Goal: Task Accomplishment & Management: Complete application form

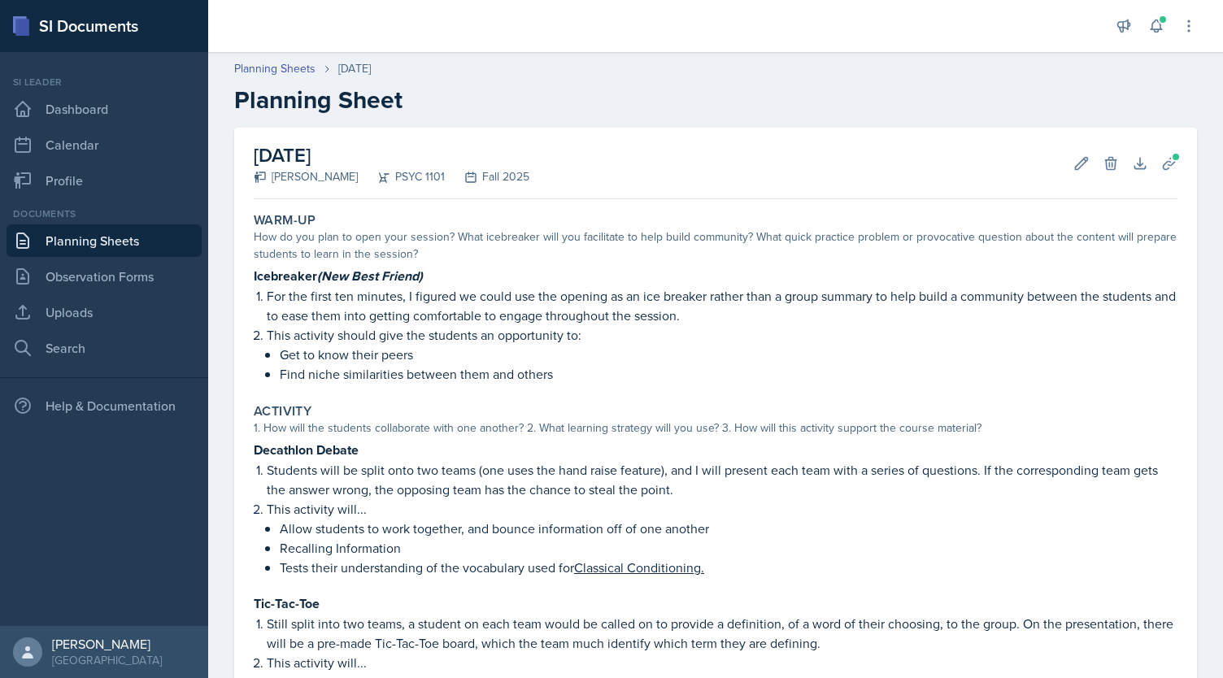
scroll to position [566, 0]
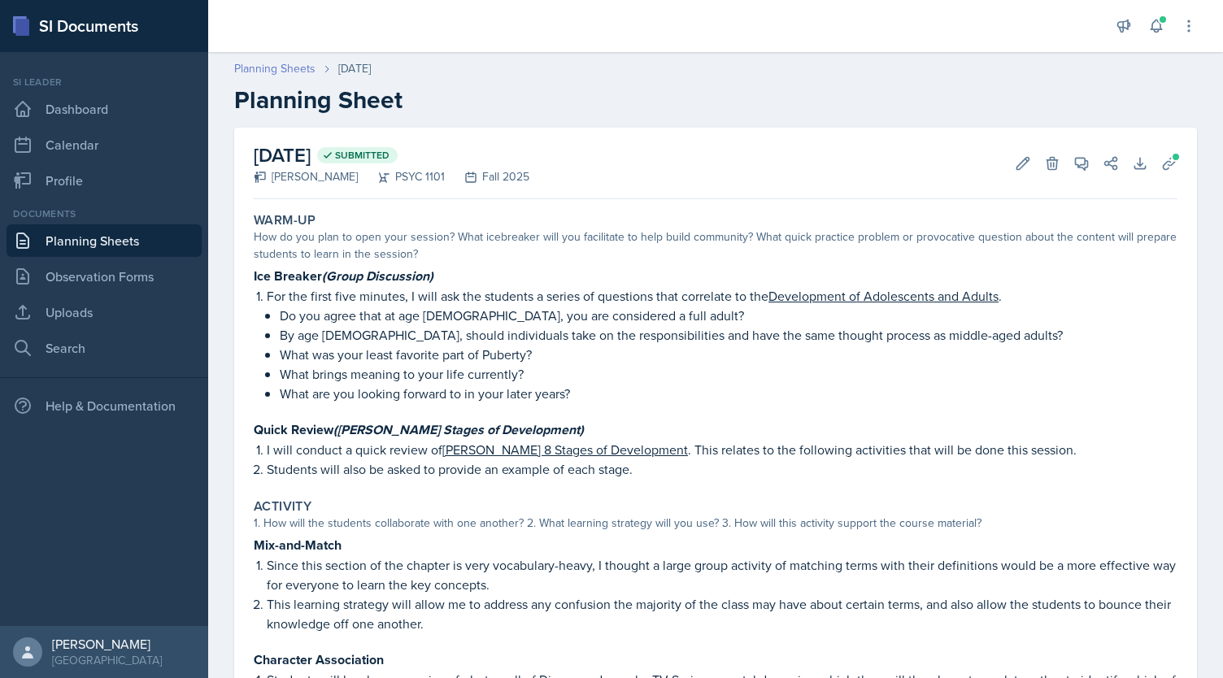
click at [301, 61] on link "Planning Sheets" at bounding box center [274, 68] width 81 height 17
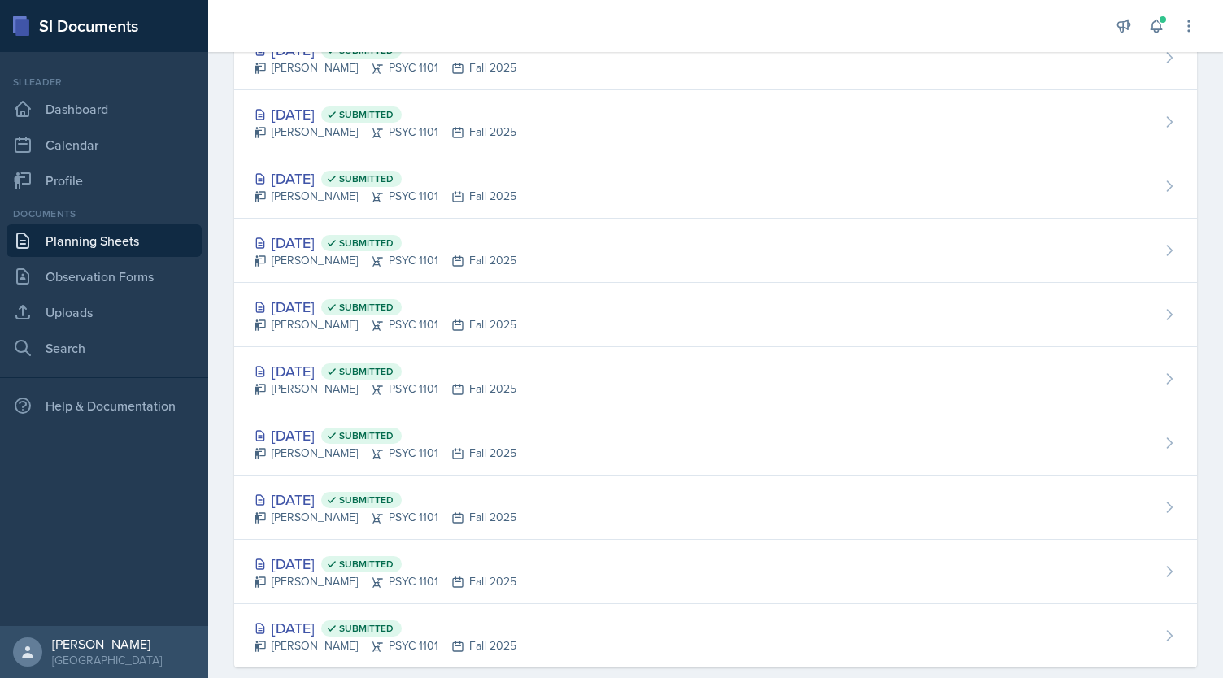
scroll to position [1380, 0]
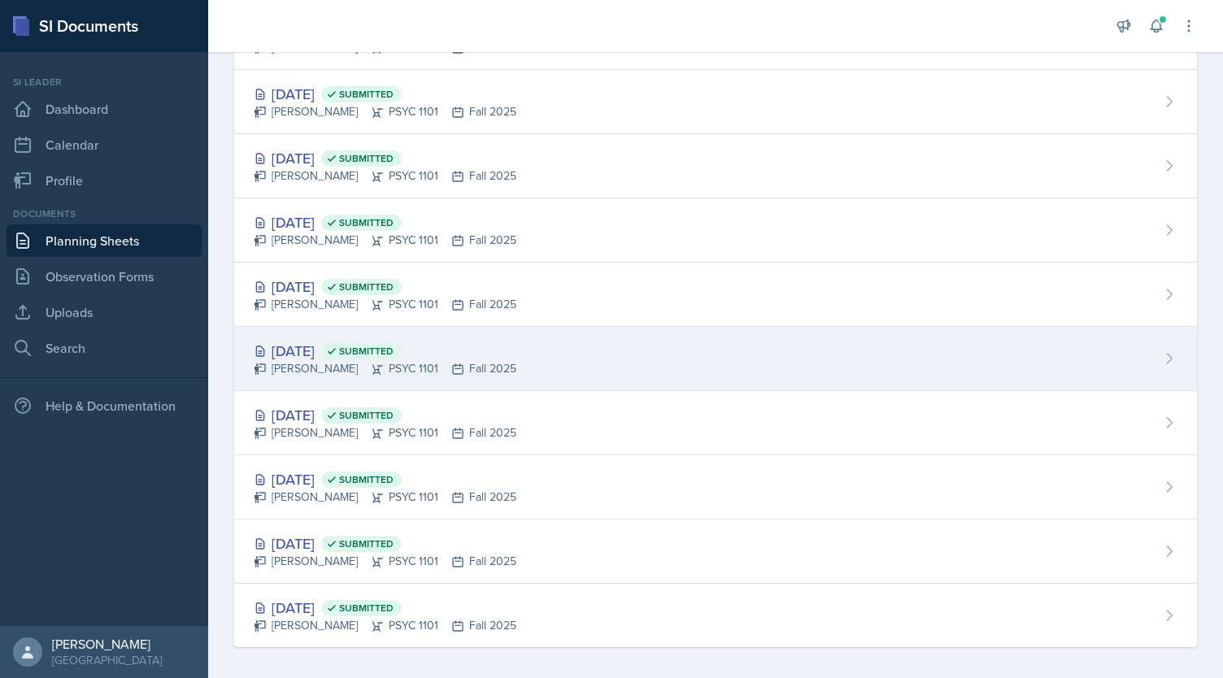
click at [409, 360] on div "Kendall Gibson PSYC 1101 Fall 2025" at bounding box center [385, 368] width 263 height 17
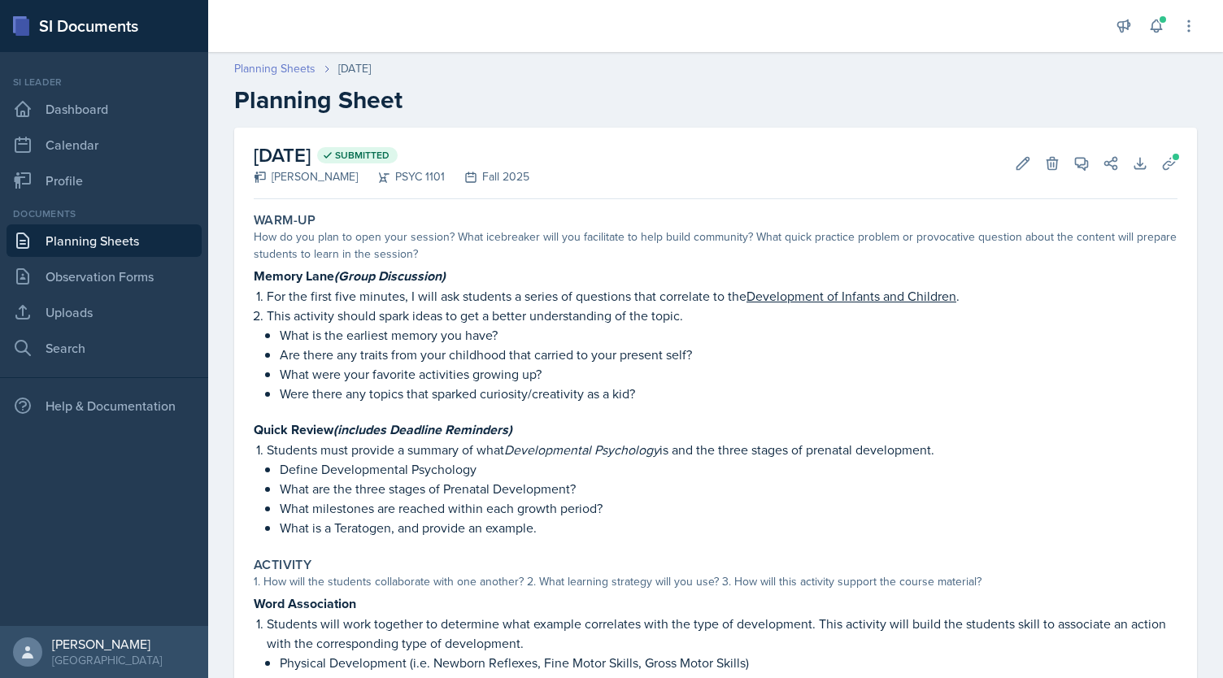
click at [293, 64] on link "Planning Sheets" at bounding box center [274, 68] width 81 height 17
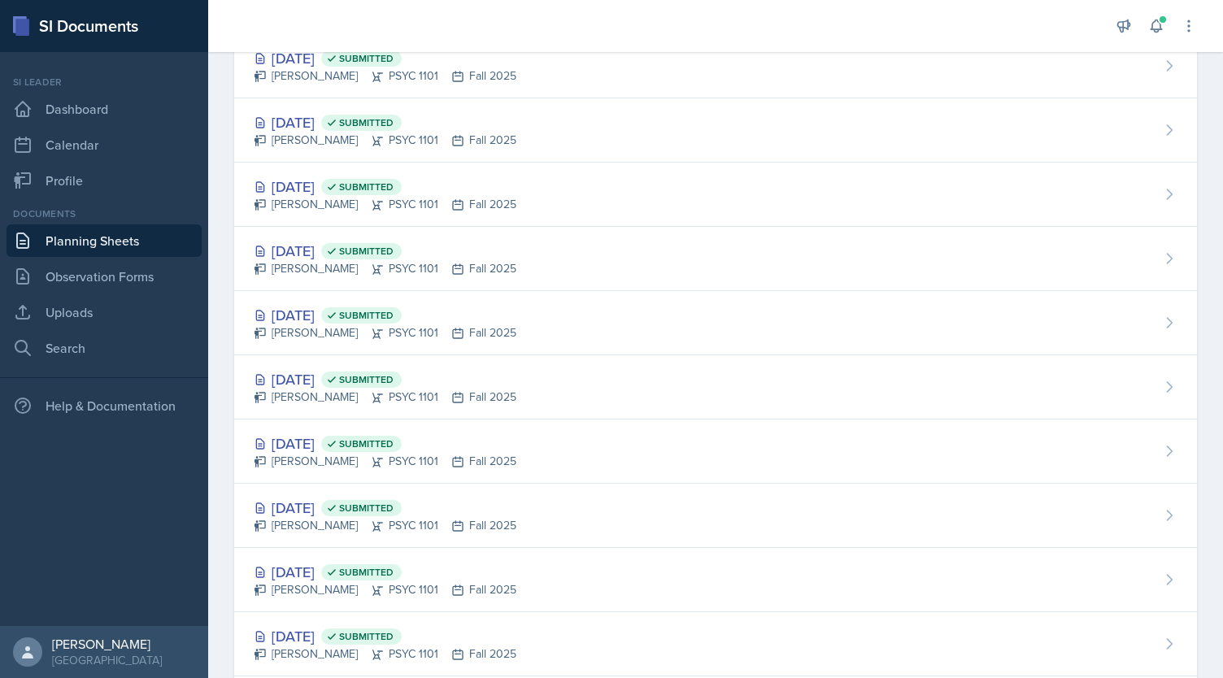
scroll to position [1380, 0]
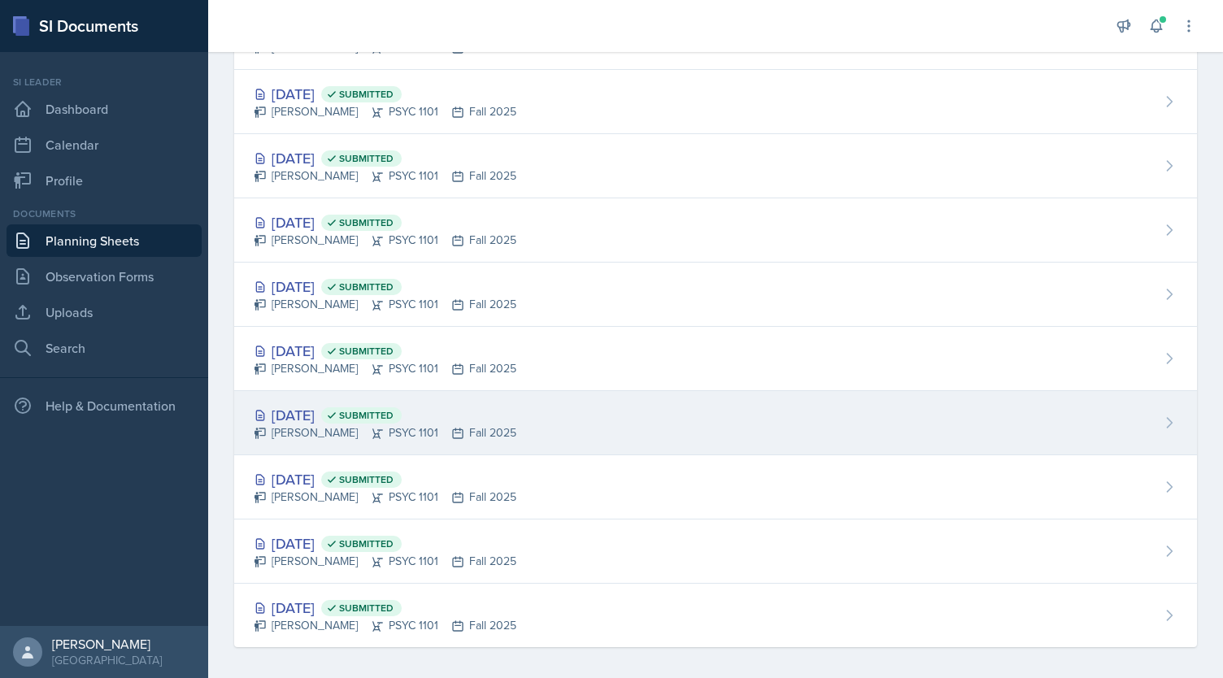
click at [451, 427] on icon at bounding box center [457, 433] width 13 height 13
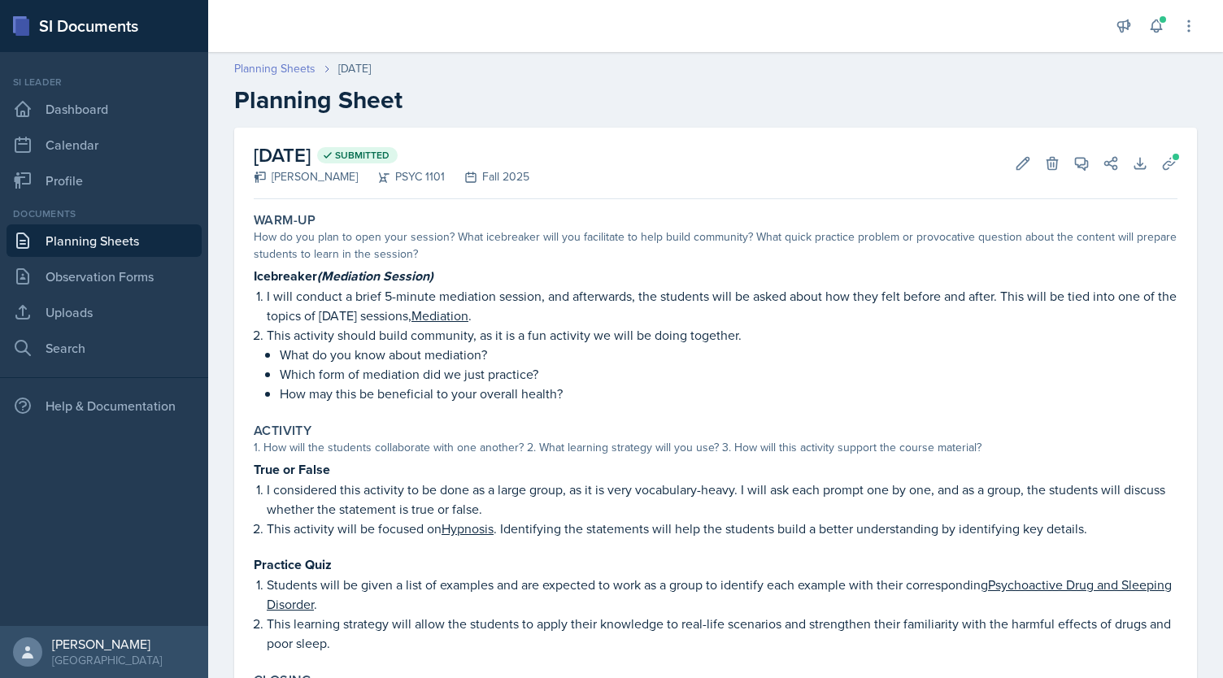
click at [278, 62] on link "Planning Sheets" at bounding box center [274, 68] width 81 height 17
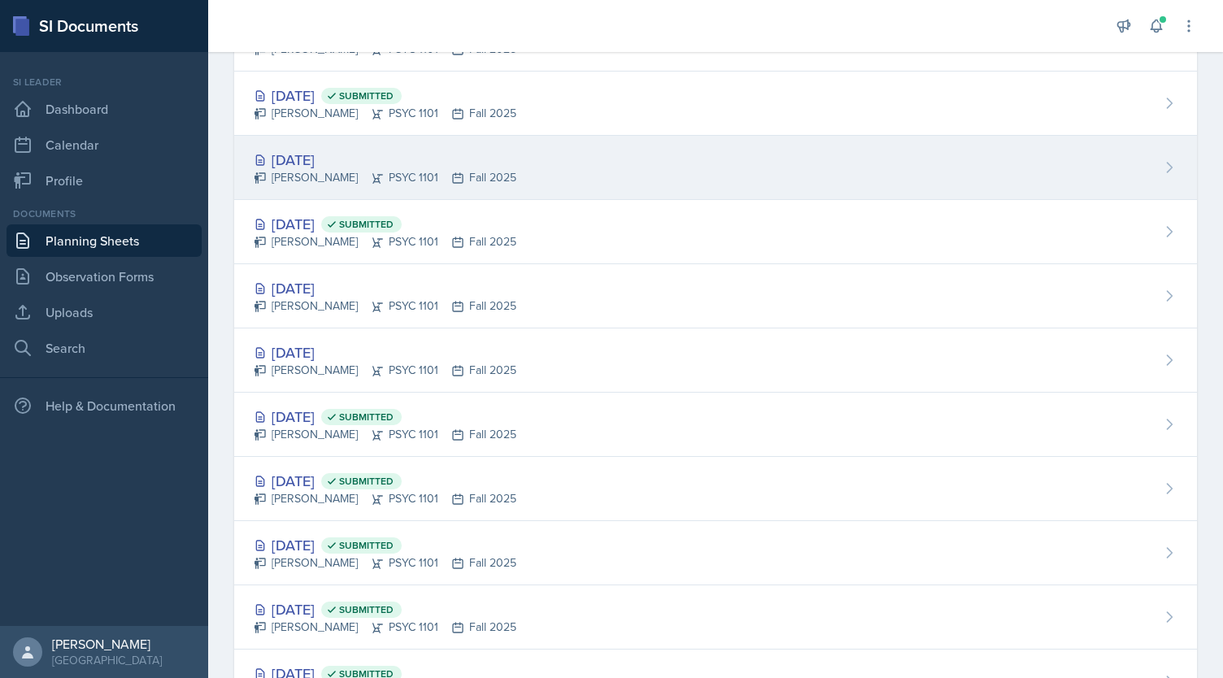
scroll to position [801, 0]
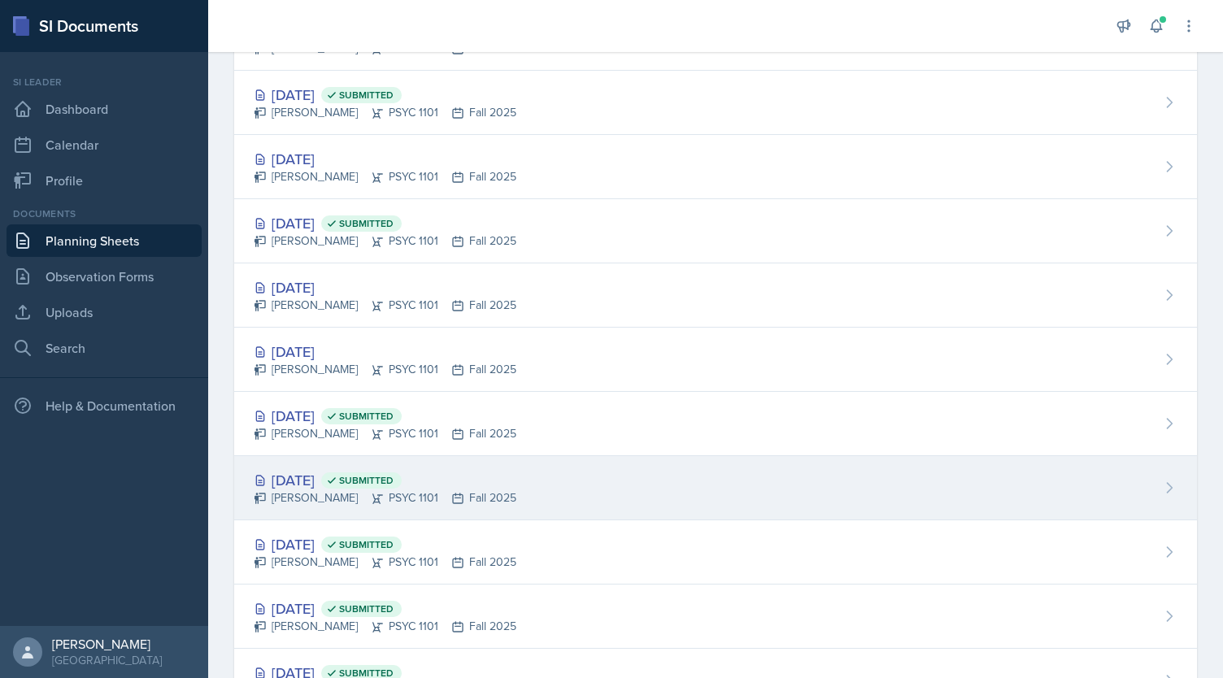
click at [402, 482] on span "Submitted" at bounding box center [361, 480] width 80 height 16
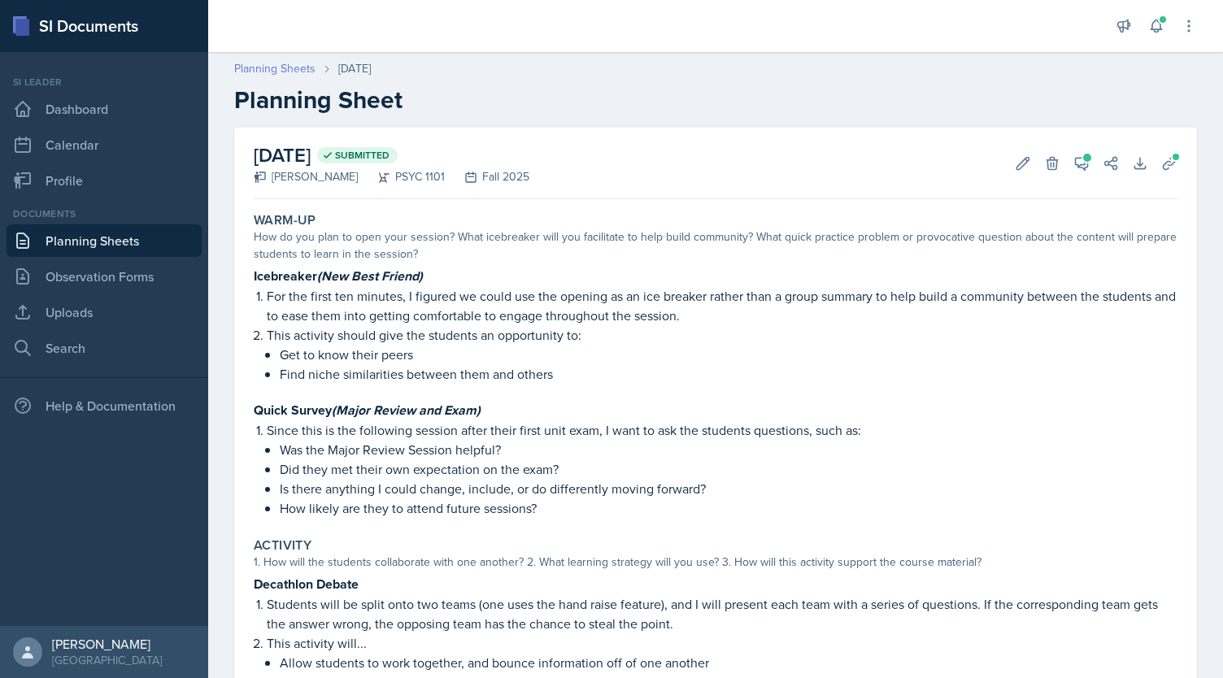
click at [291, 62] on link "Planning Sheets" at bounding box center [274, 68] width 81 height 17
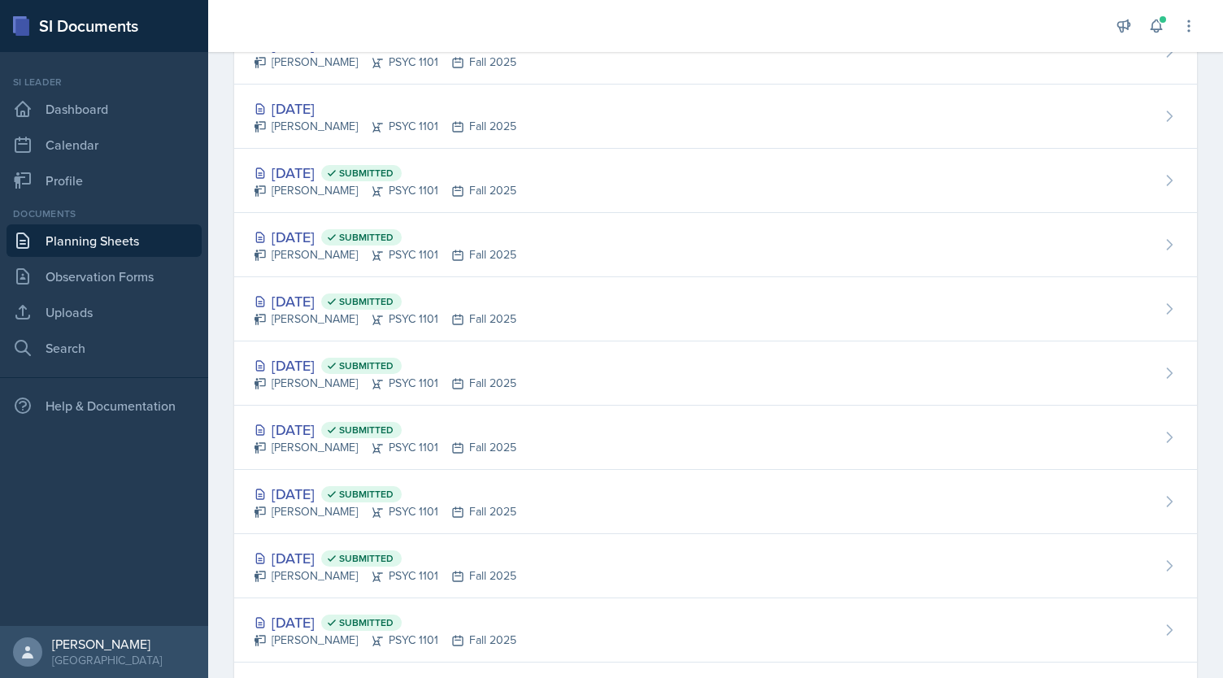
scroll to position [1061, 0]
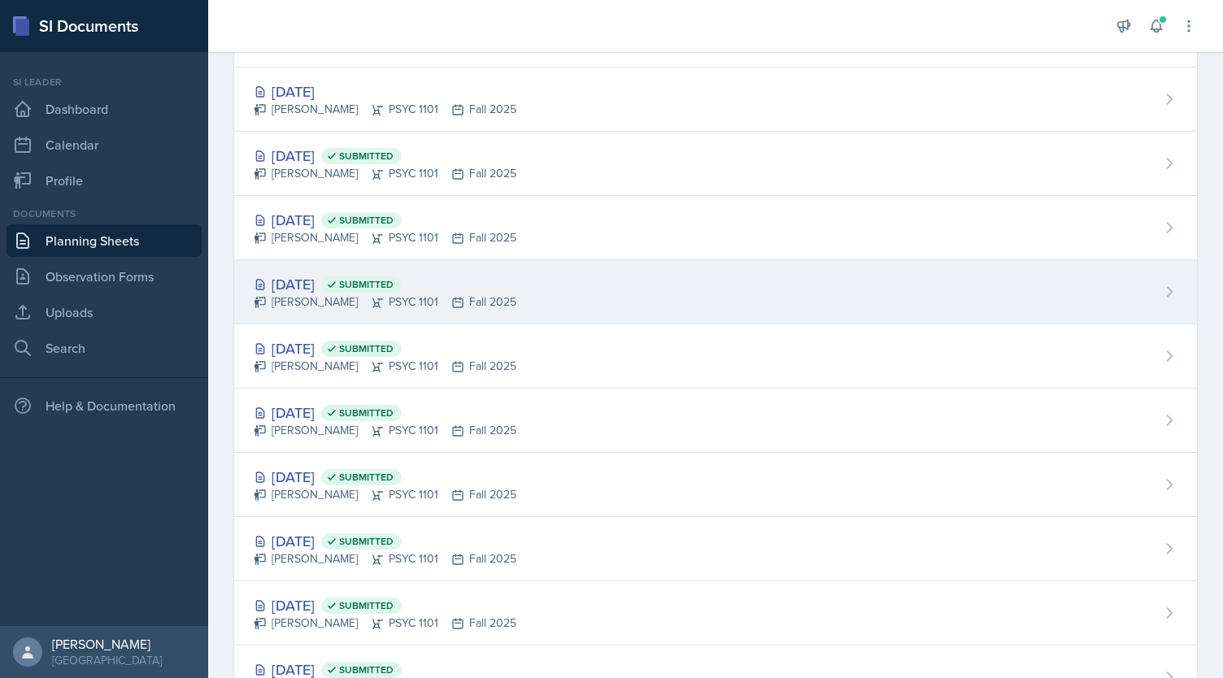
click at [385, 298] on div "Kendall Gibson PSYC 1101 Fall 2025" at bounding box center [385, 302] width 263 height 17
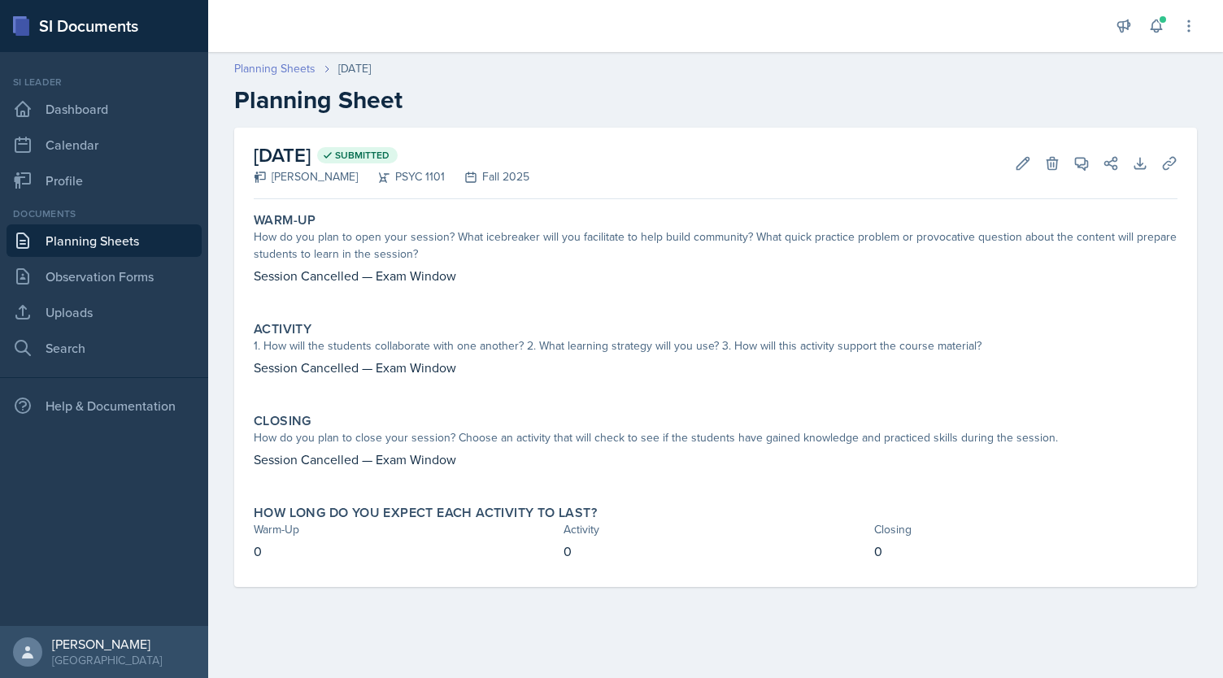
click at [297, 61] on link "Planning Sheets" at bounding box center [274, 68] width 81 height 17
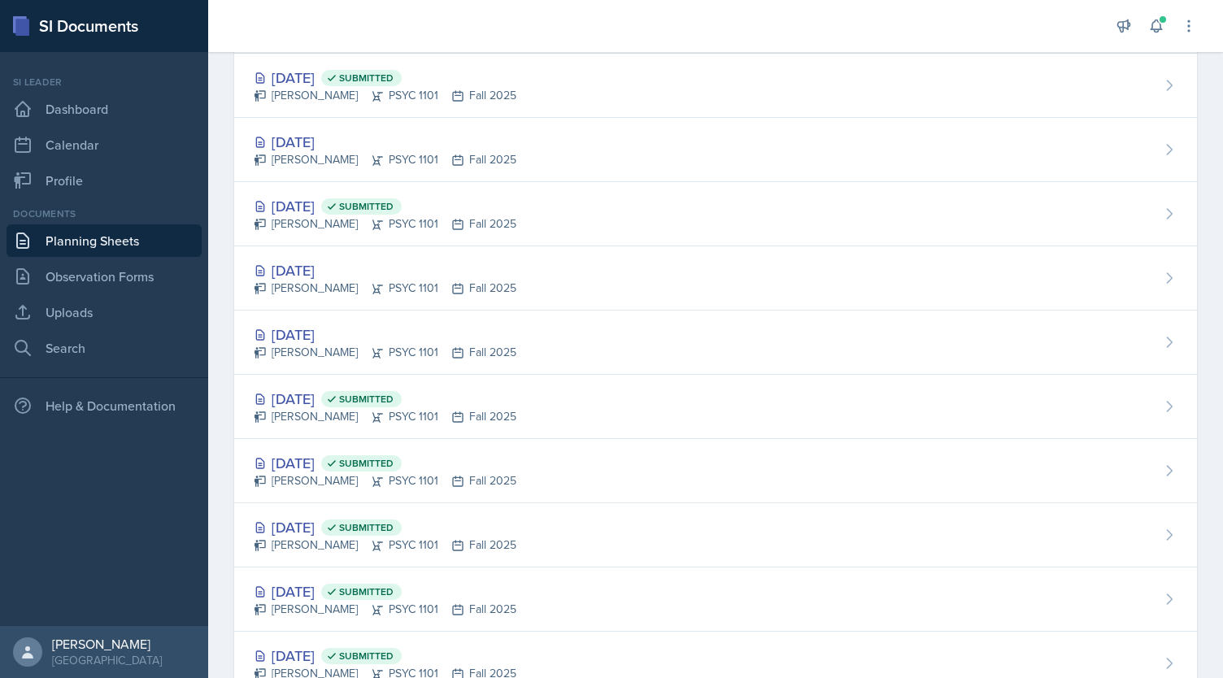
scroll to position [834, 0]
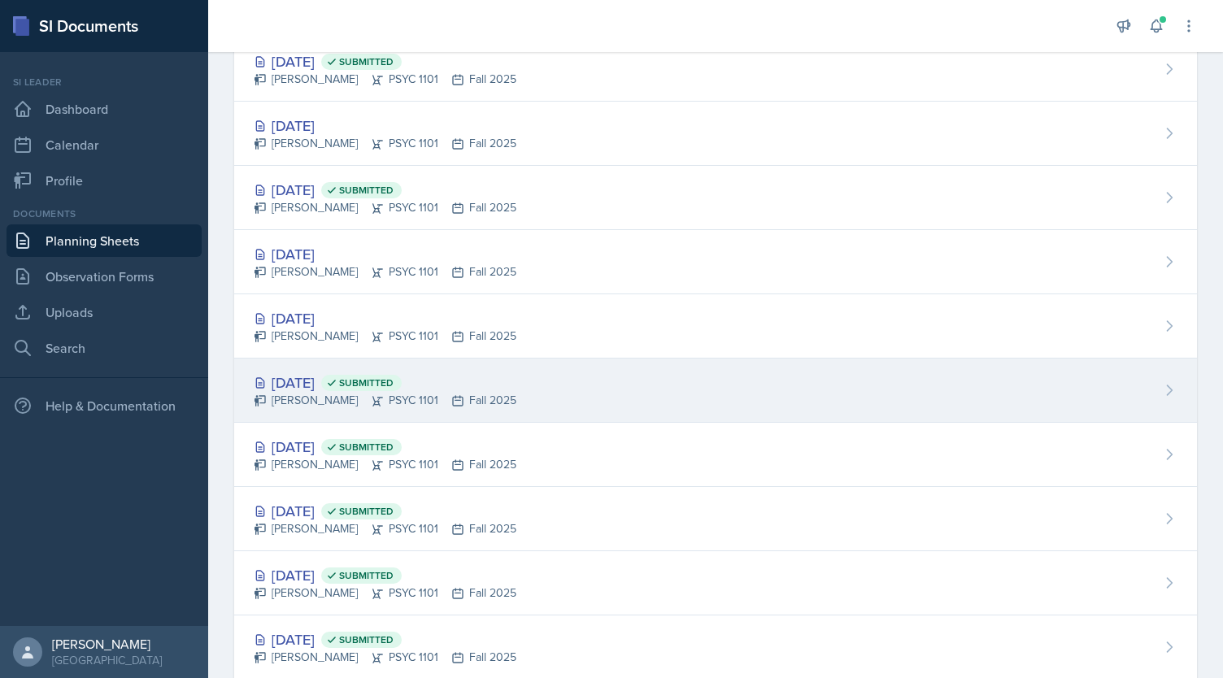
click at [438, 394] on div "Kendall Gibson PSYC 1101 Fall 2025" at bounding box center [385, 400] width 263 height 17
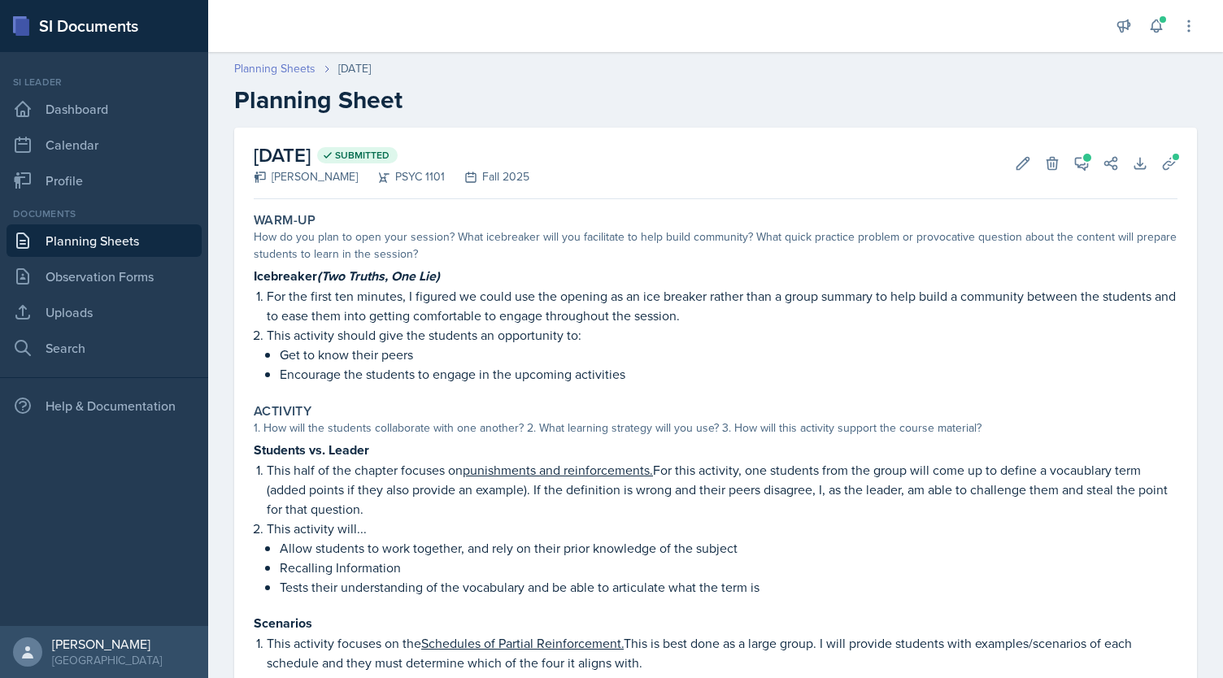
click at [293, 73] on link "Planning Sheets" at bounding box center [274, 68] width 81 height 17
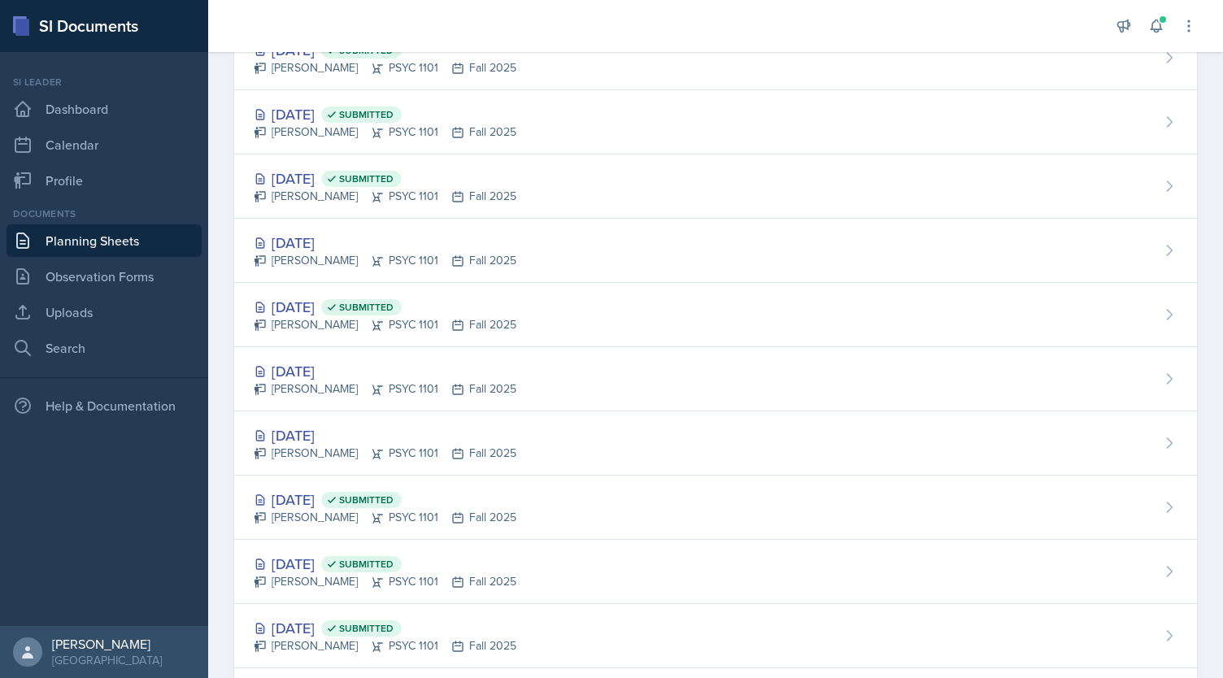
scroll to position [718, 0]
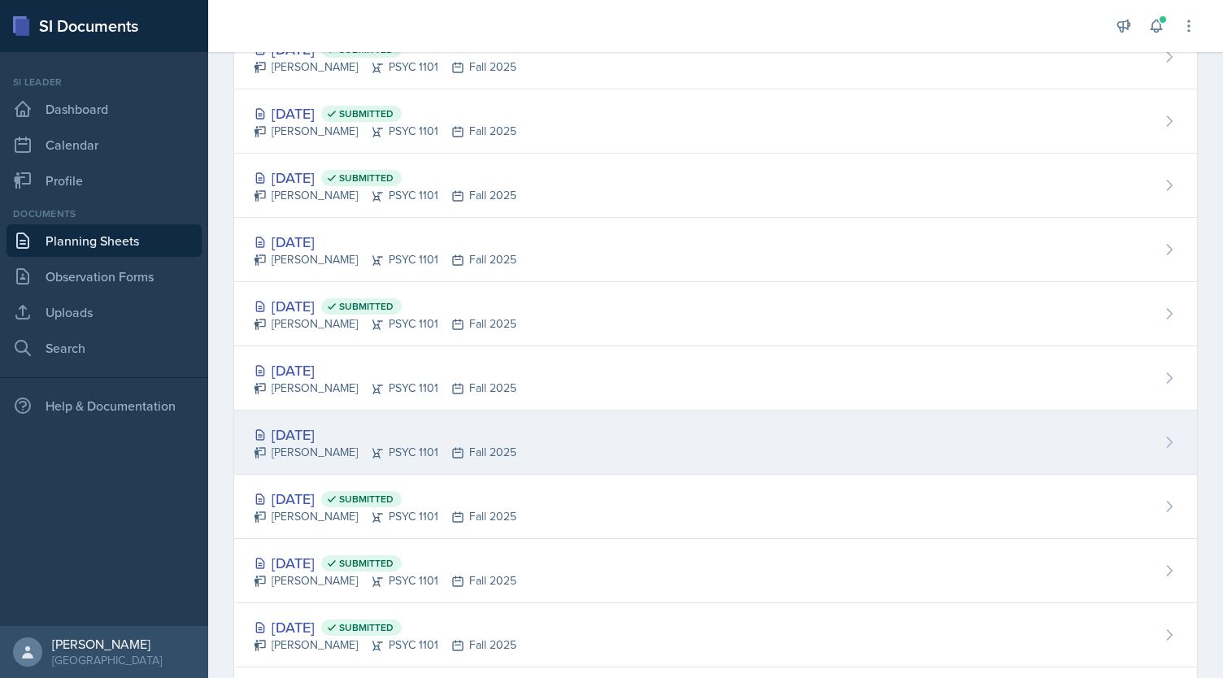
click at [453, 453] on icon at bounding box center [458, 453] width 10 height 10
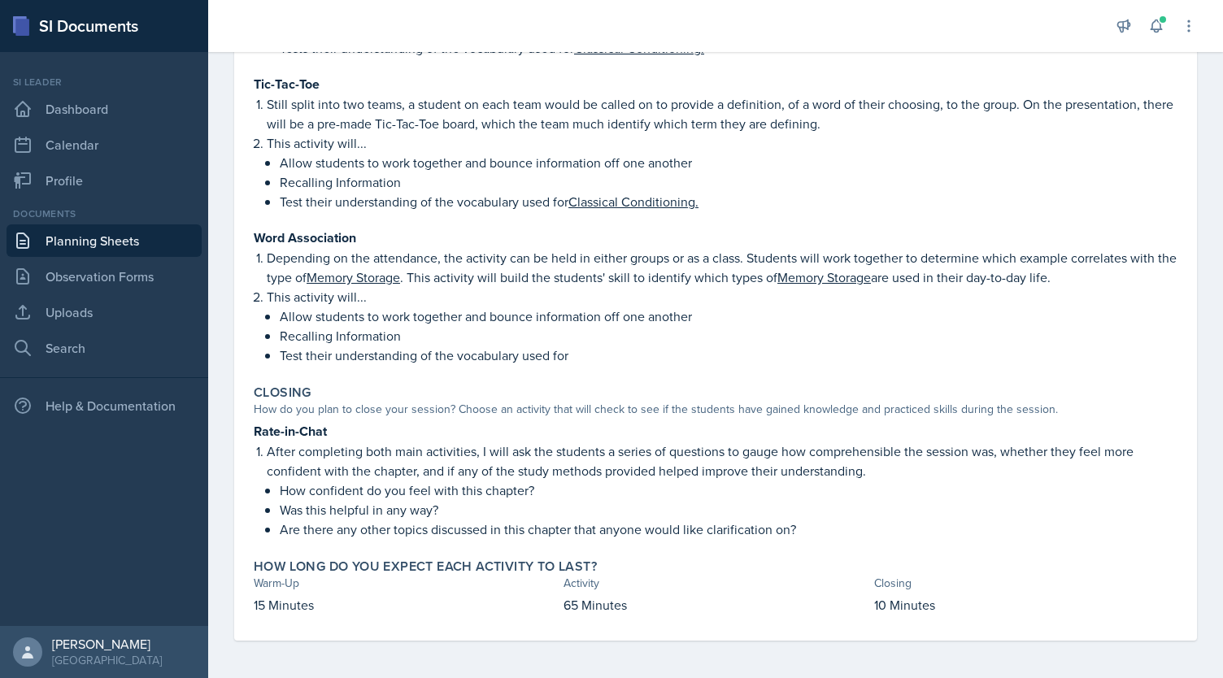
scroll to position [515, 0]
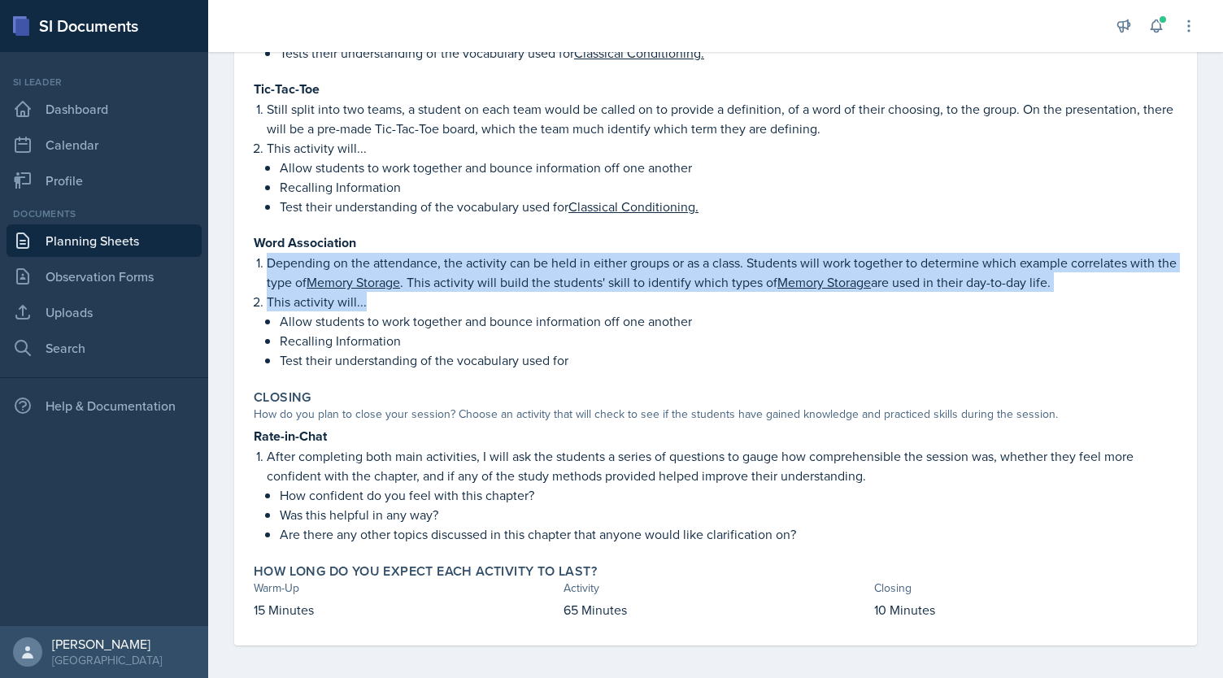
drag, startPoint x: 269, startPoint y: 262, endPoint x: 475, endPoint y: 303, distance: 209.8
click at [475, 303] on ol "Depending on the attendance, the activity can be held in either groups or as a …" at bounding box center [722, 311] width 911 height 117
click at [343, 289] on u "Memory Storage" at bounding box center [354, 282] width 94 height 18
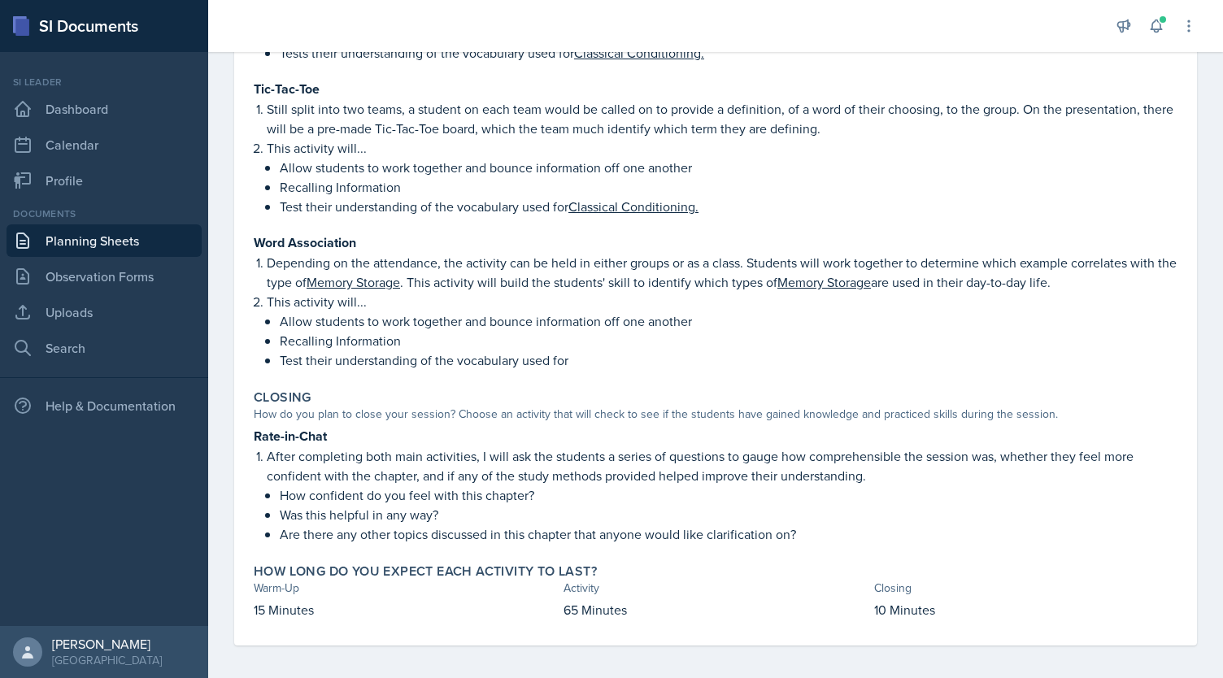
drag, startPoint x: 257, startPoint y: 241, endPoint x: 586, endPoint y: 357, distance: 349.2
click at [586, 357] on div "Word Association Depending on the attendance, the activity can be held in eithe…" at bounding box center [716, 301] width 924 height 137
copy div "Word Association Depending on the attendance, the activity can be held in eithe…"
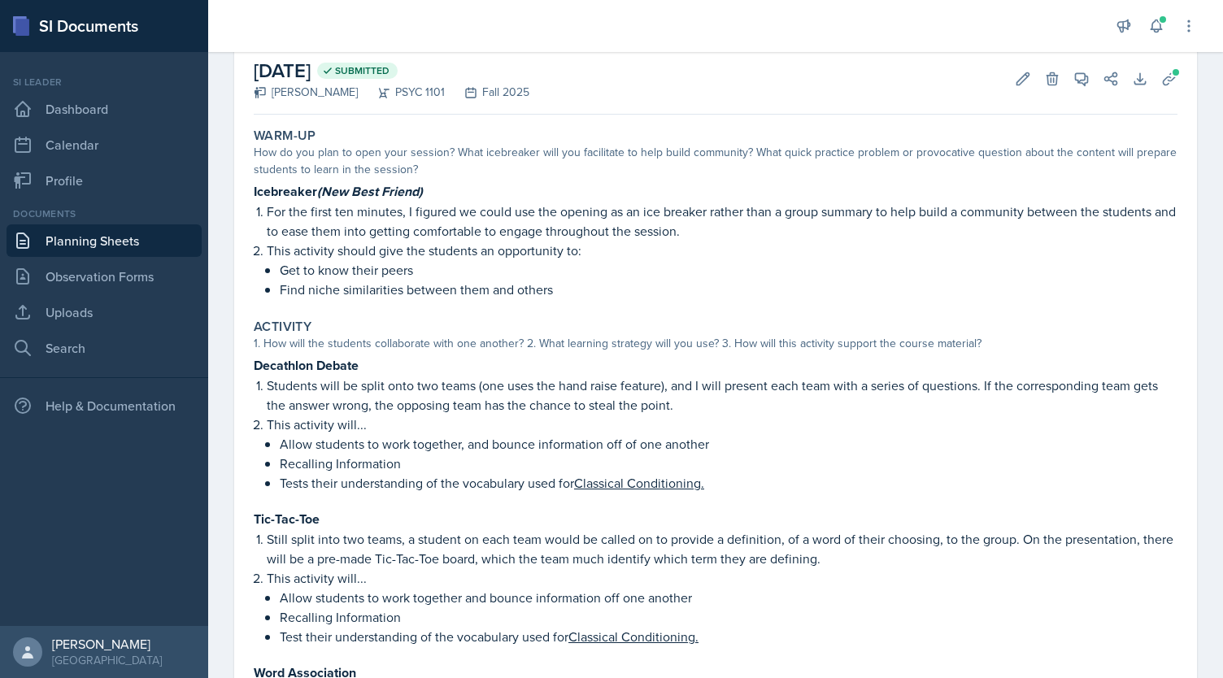
scroll to position [0, 0]
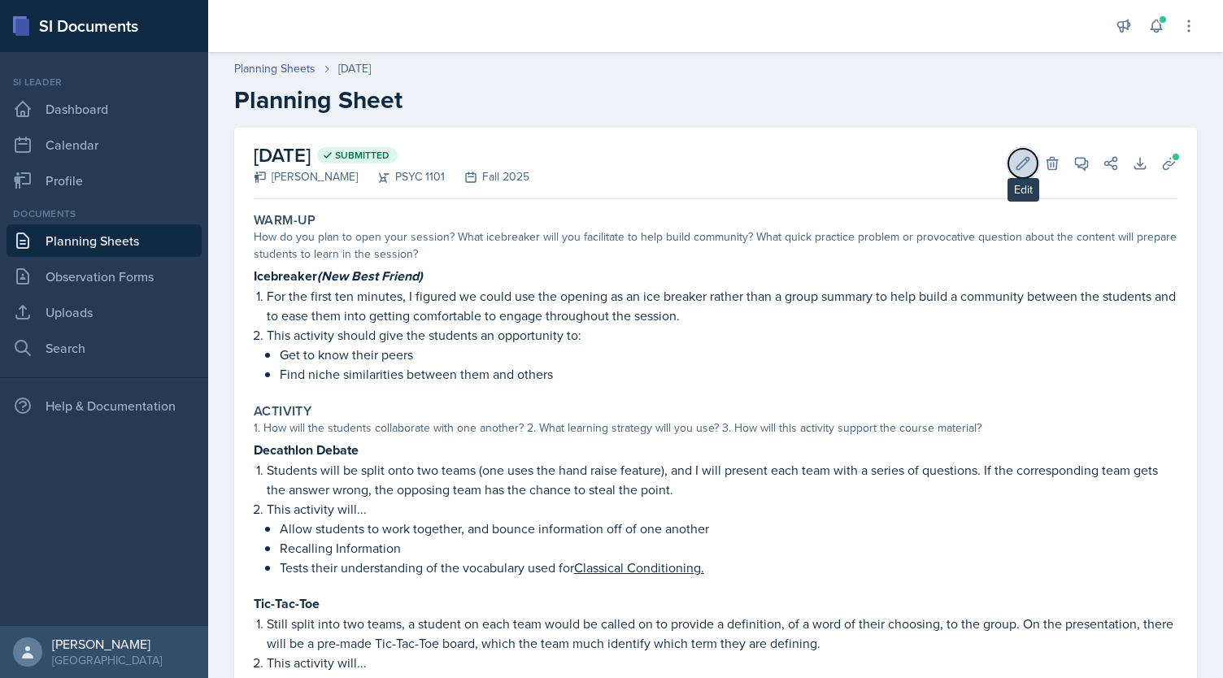
click at [1021, 167] on button "Edit" at bounding box center [1022, 163] width 29 height 29
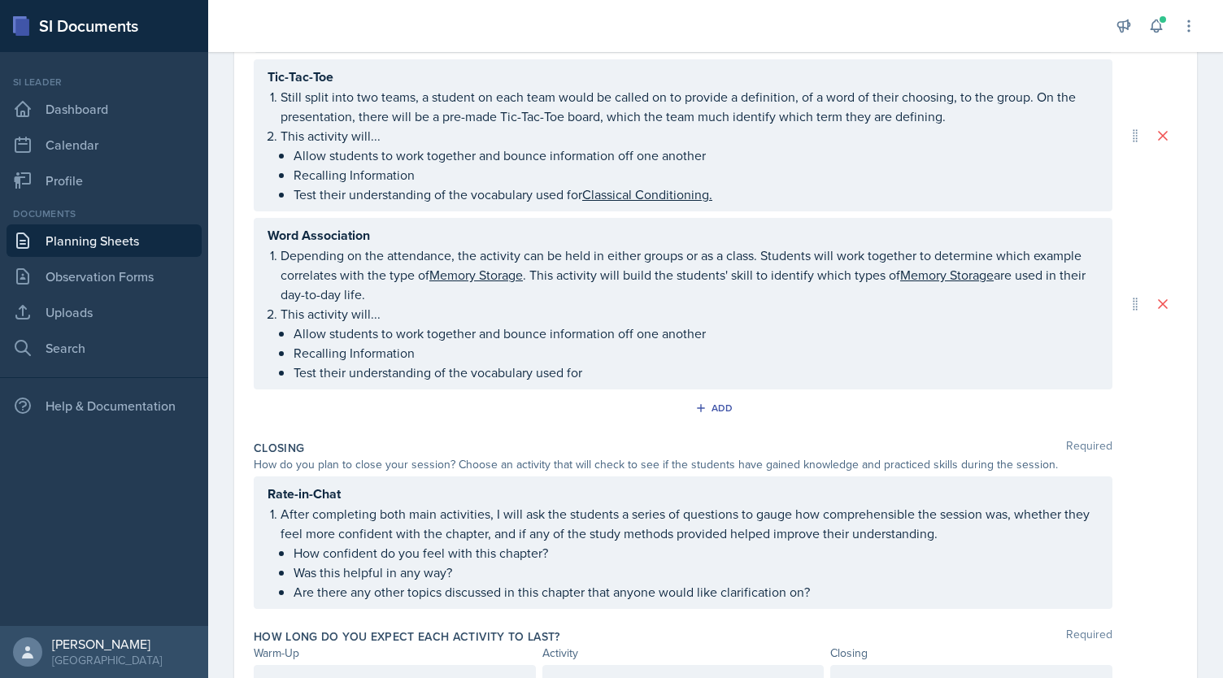
scroll to position [569, 0]
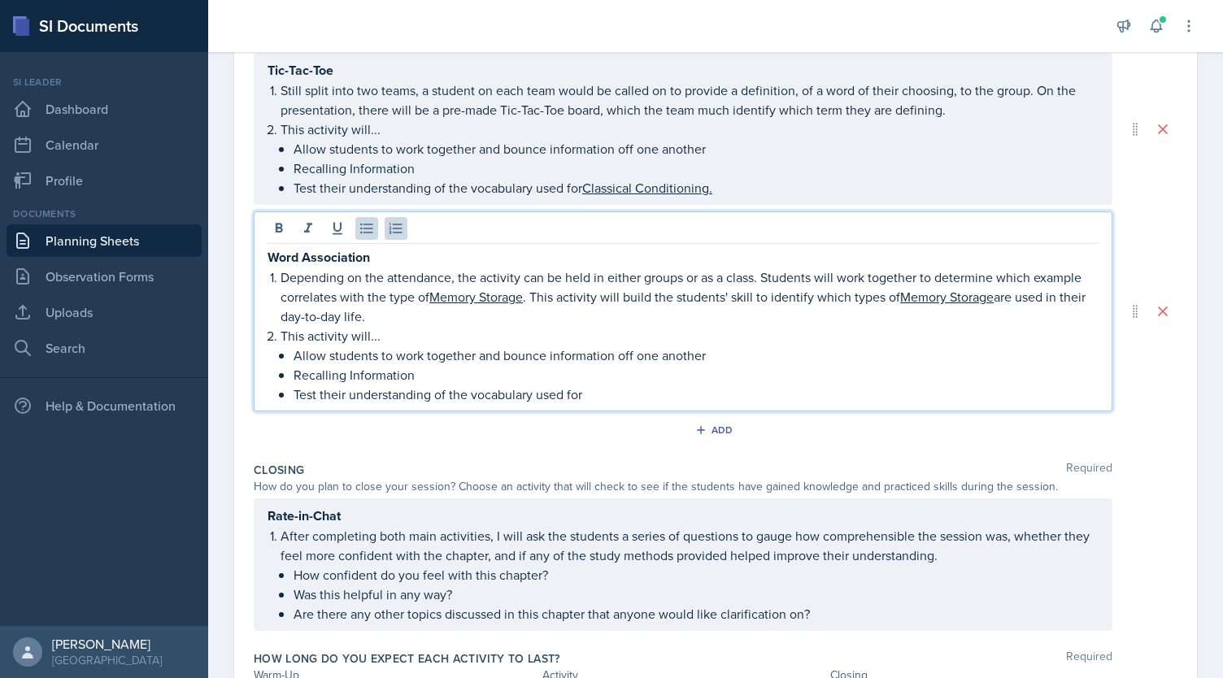
click at [615, 385] on p "Test their understanding of the vocabulary used for" at bounding box center [696, 395] width 805 height 20
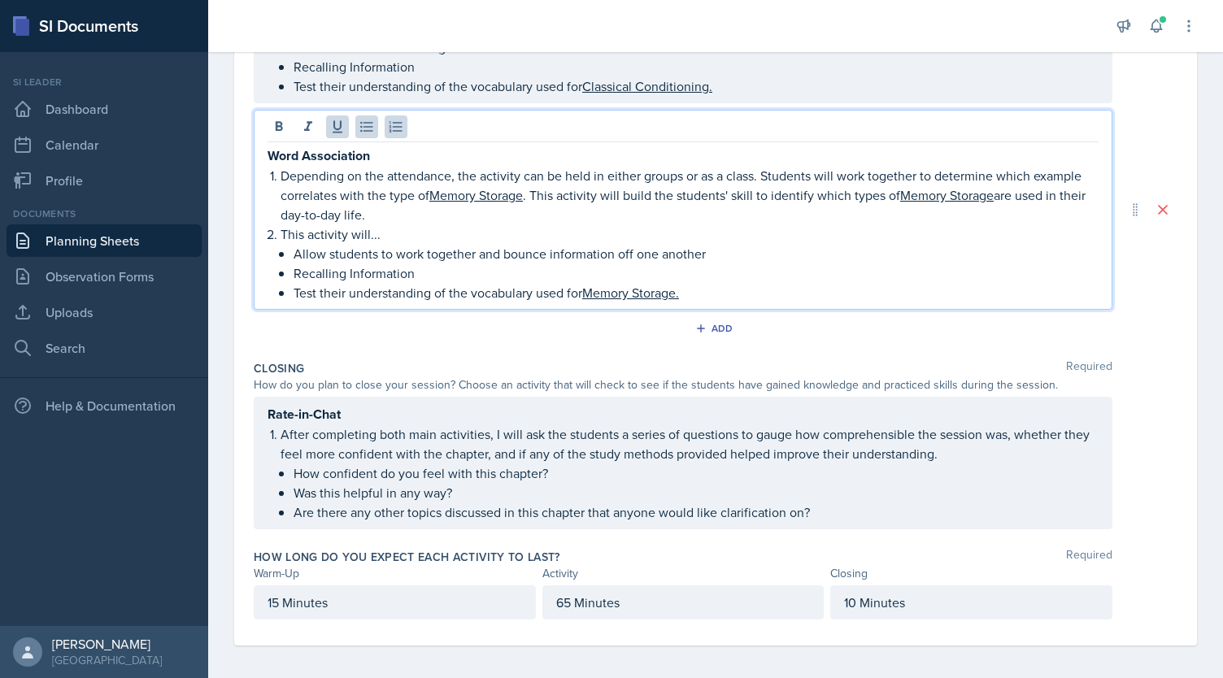
scroll to position [0, 0]
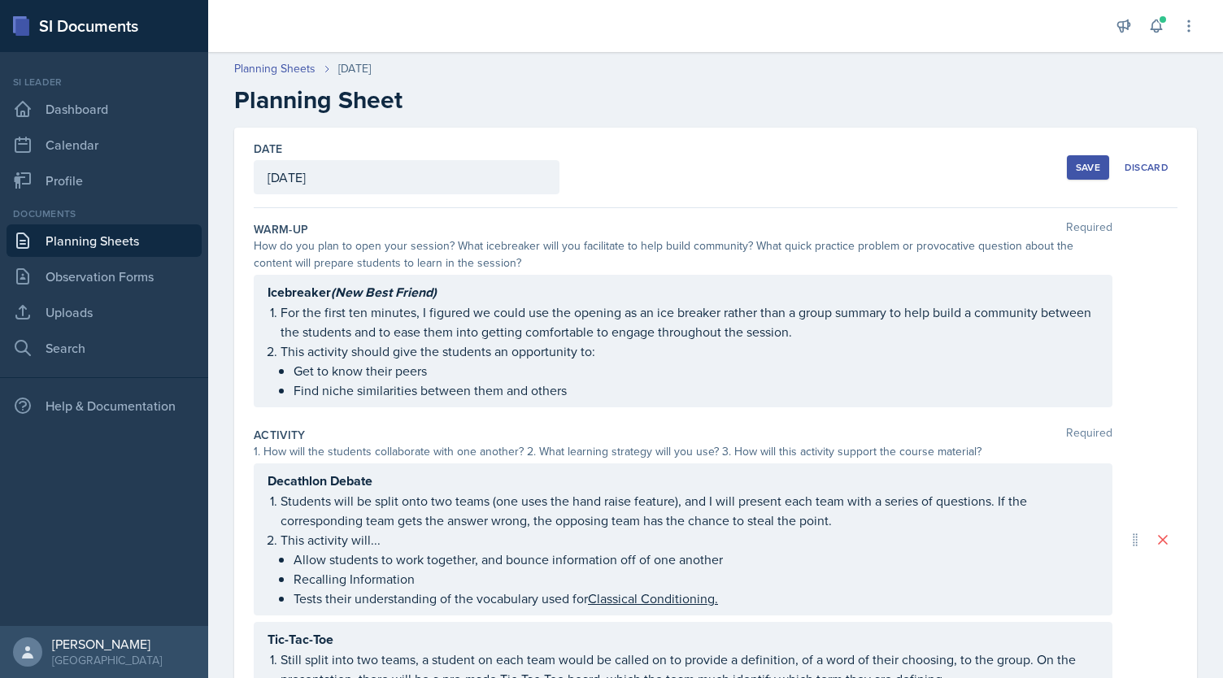
click at [1083, 167] on div "Save" at bounding box center [1088, 167] width 24 height 13
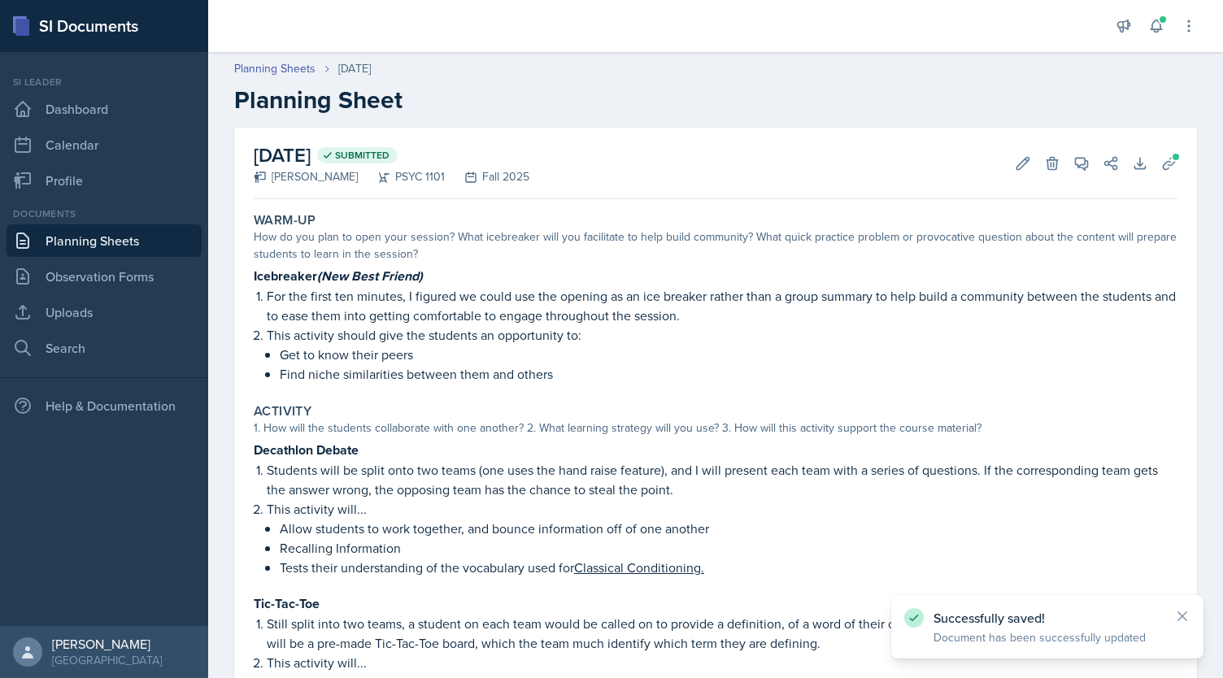
drag, startPoint x: 285, startPoint y: 66, endPoint x: 353, endPoint y: 30, distance: 76.4
click at [285, 66] on link "Planning Sheets" at bounding box center [274, 68] width 81 height 17
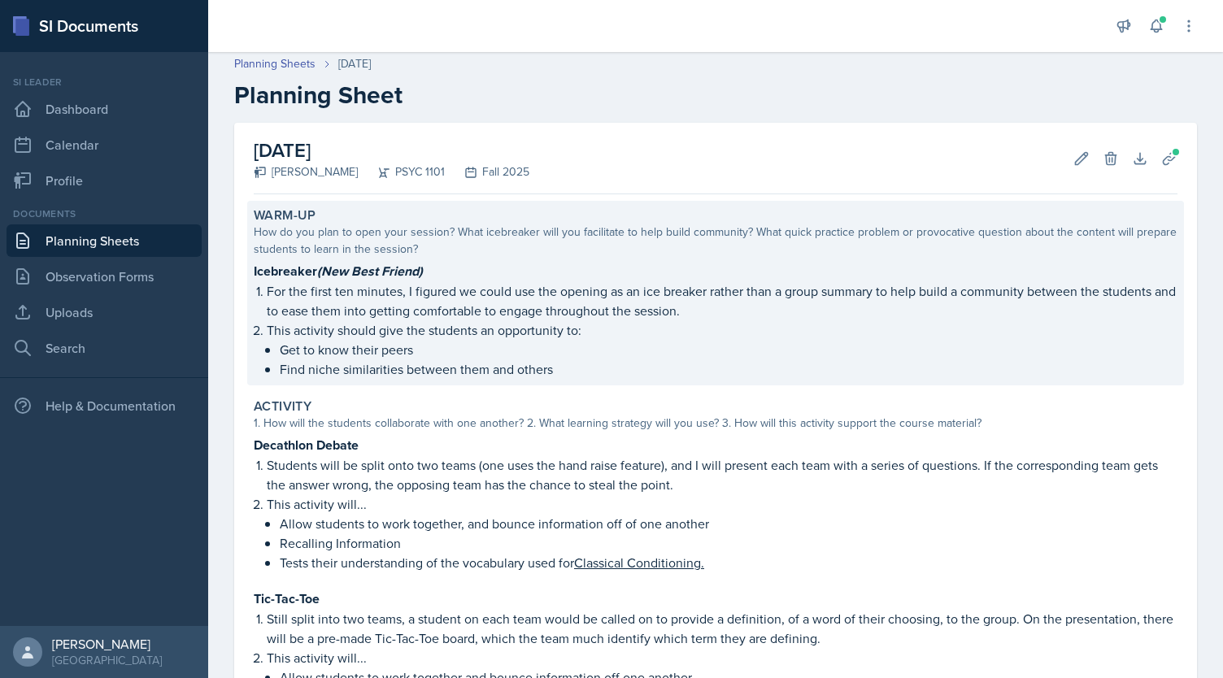
scroll to position [566, 0]
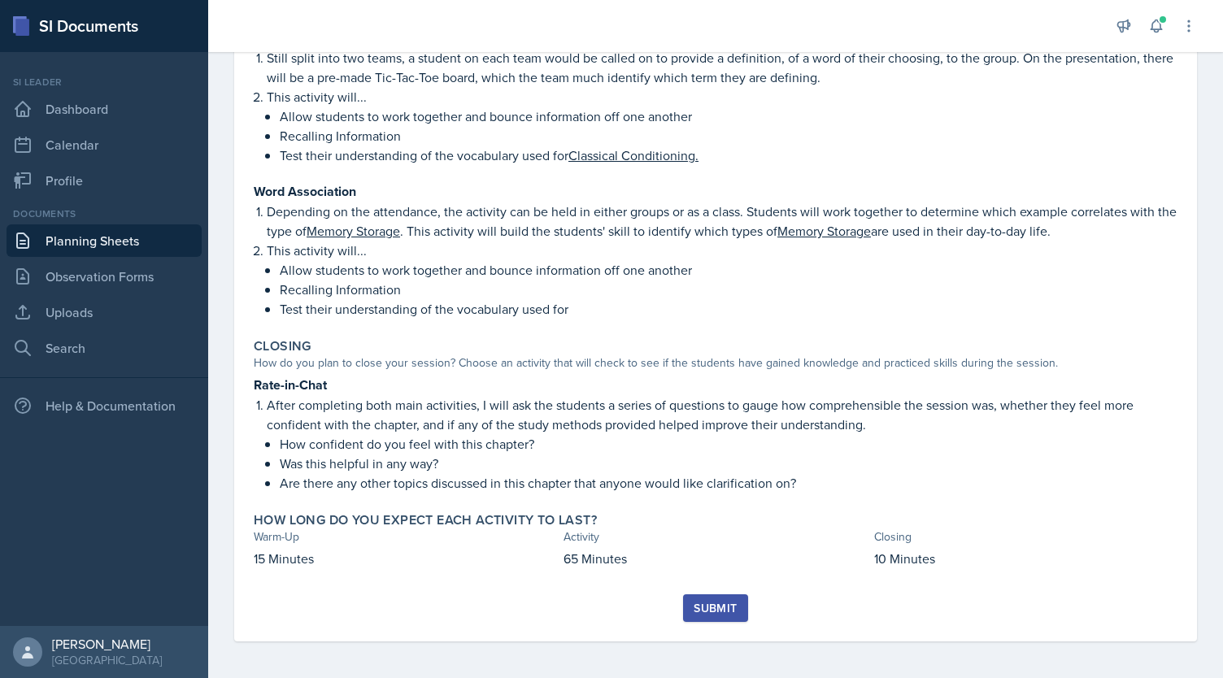
click at [715, 608] on div "Submit" at bounding box center [715, 608] width 43 height 13
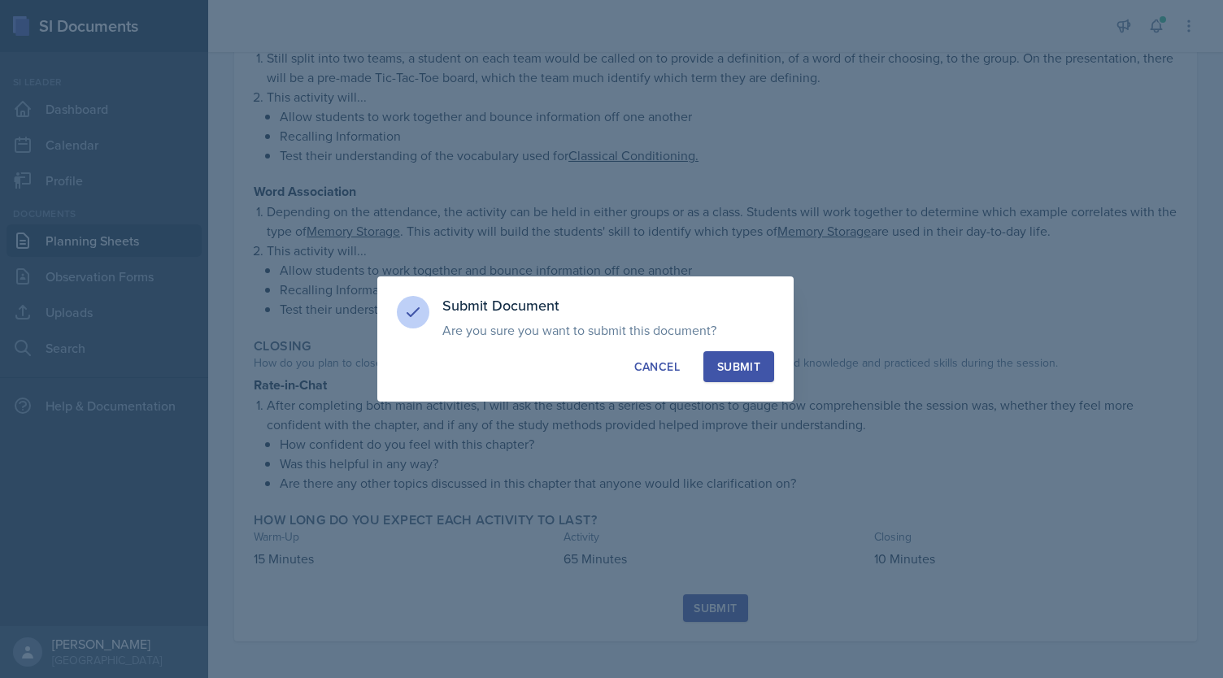
click at [734, 369] on div "Submit" at bounding box center [738, 367] width 43 height 16
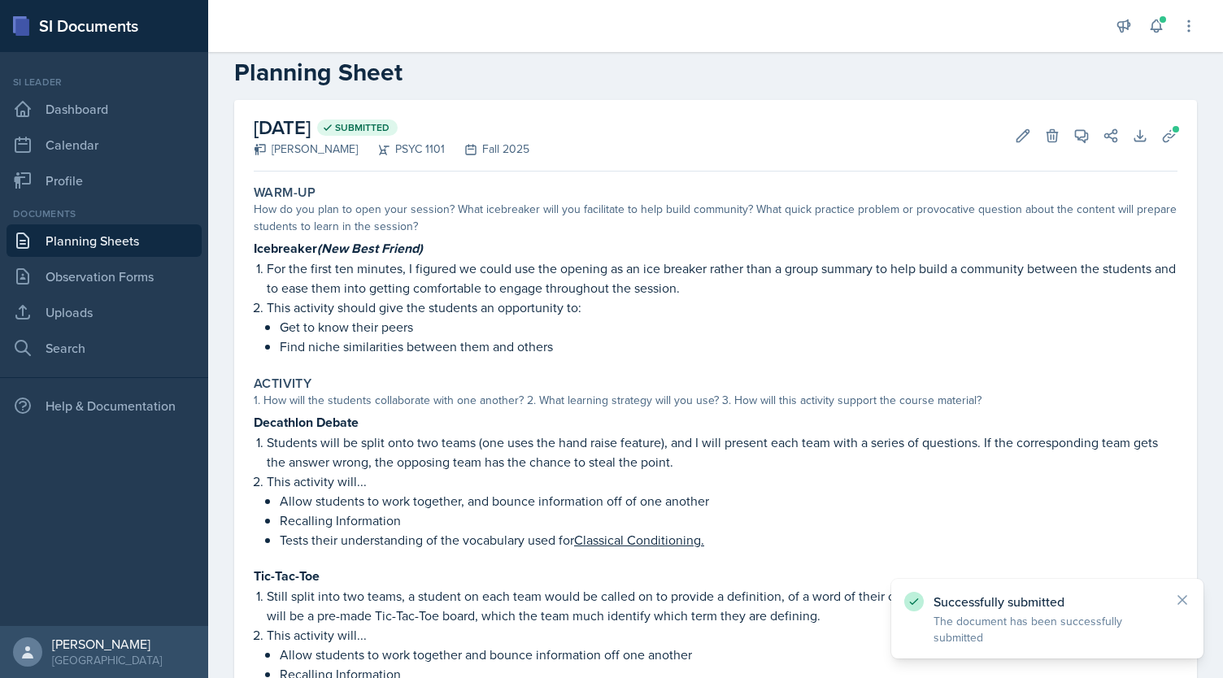
scroll to position [0, 0]
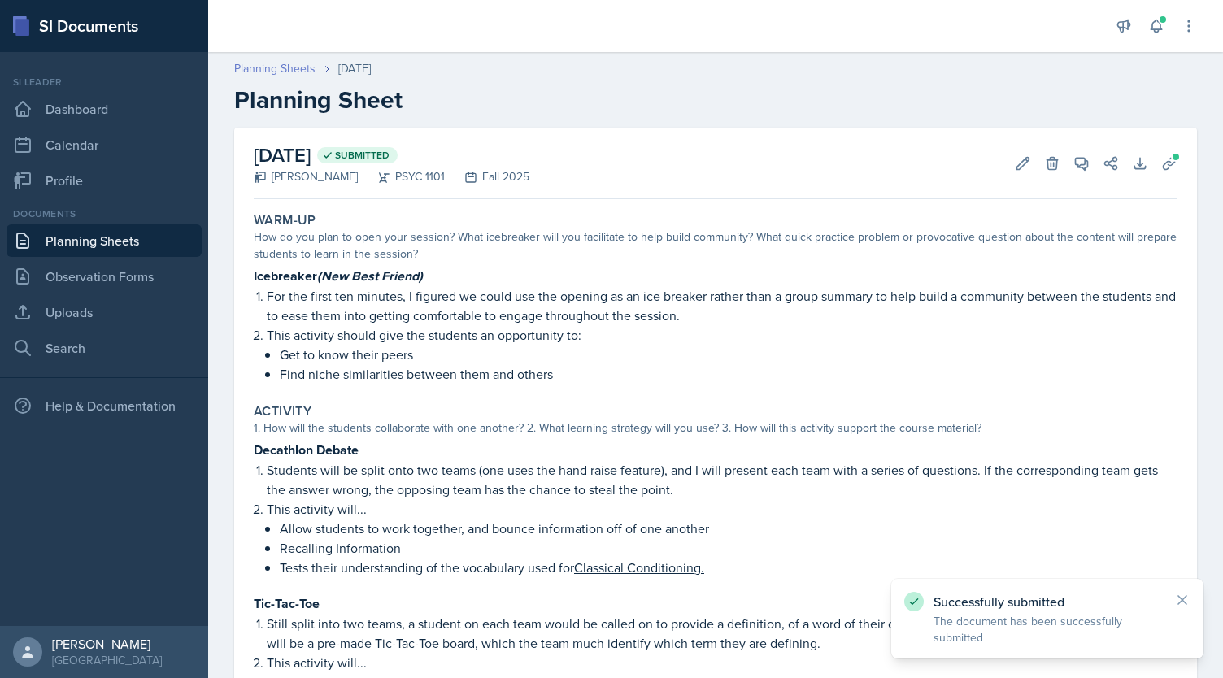
click at [287, 72] on link "Planning Sheets" at bounding box center [274, 68] width 81 height 17
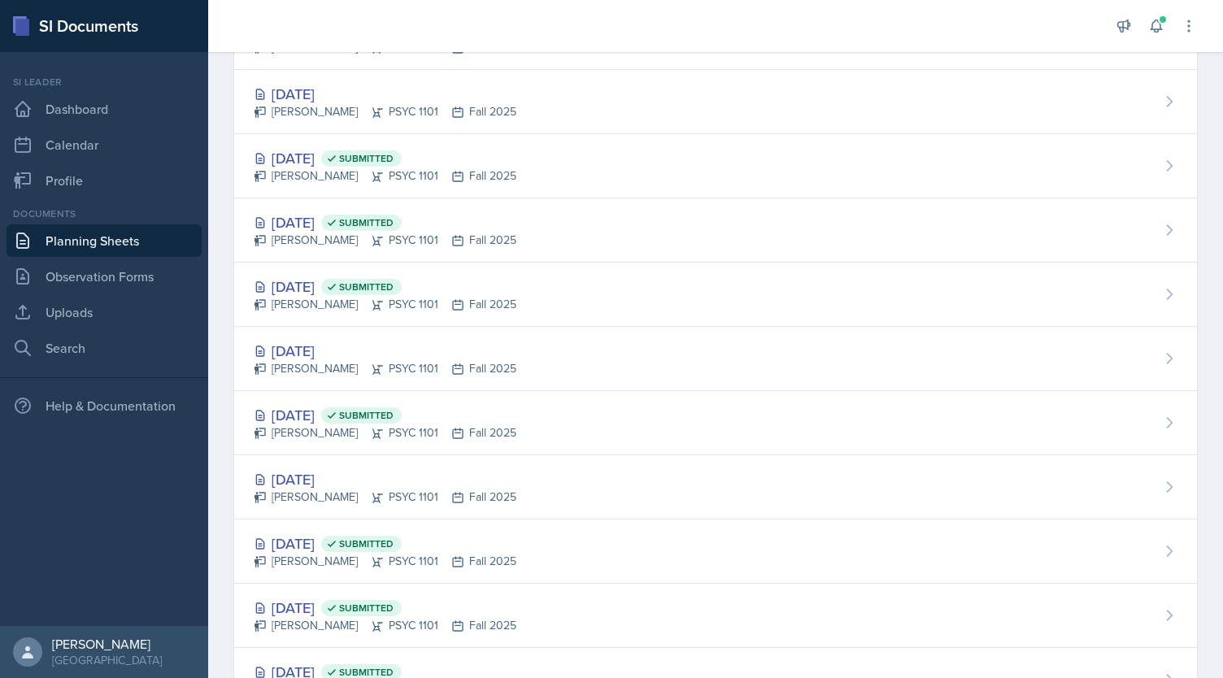
scroll to position [614, 0]
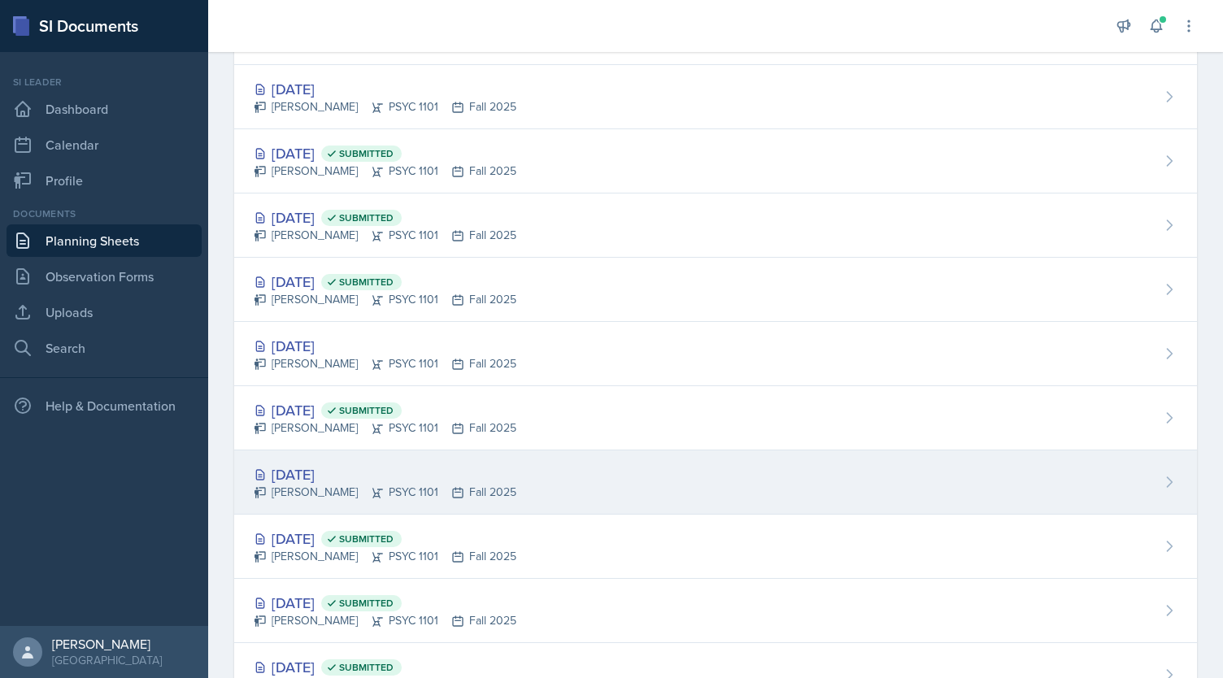
click at [478, 484] on div "Kendall Gibson PSYC 1101 Fall 2025" at bounding box center [385, 492] width 263 height 17
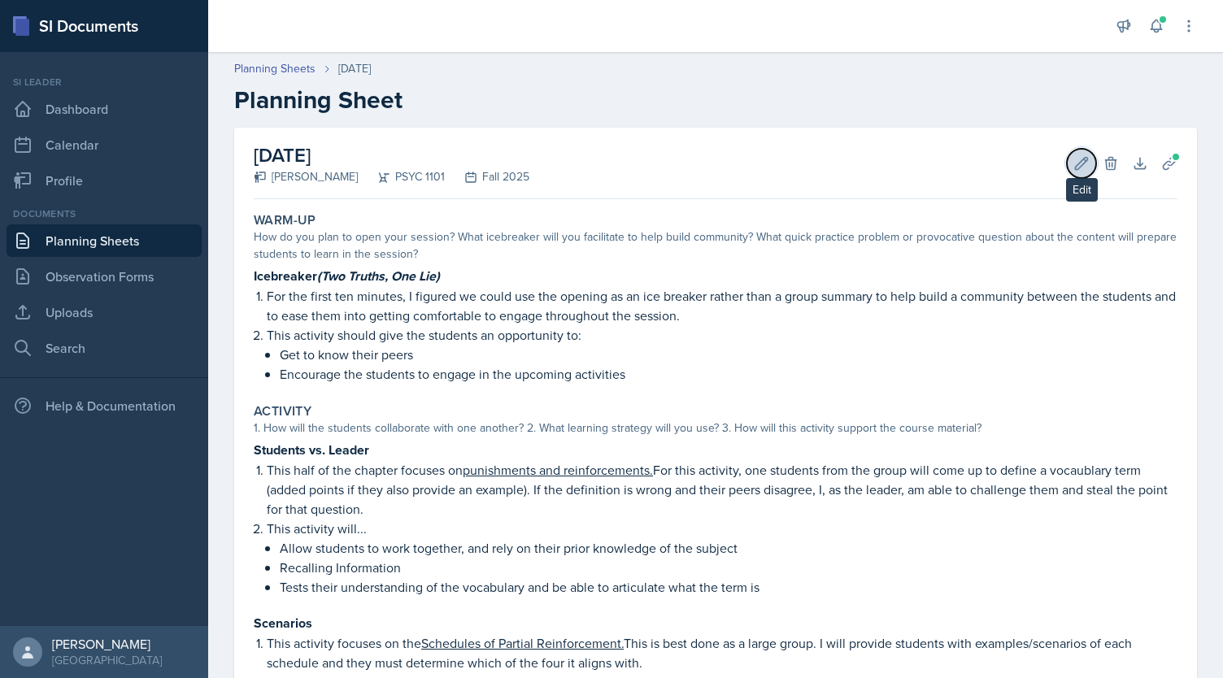
click at [1073, 162] on icon at bounding box center [1081, 163] width 16 height 16
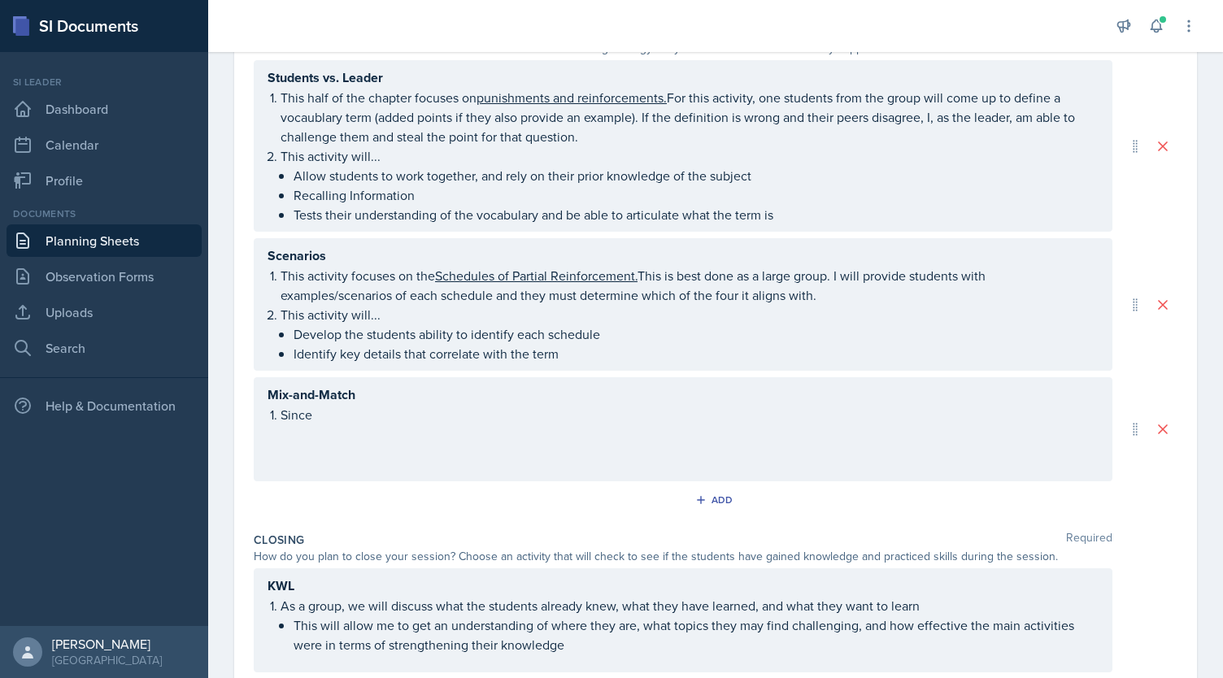
scroll to position [548, 0]
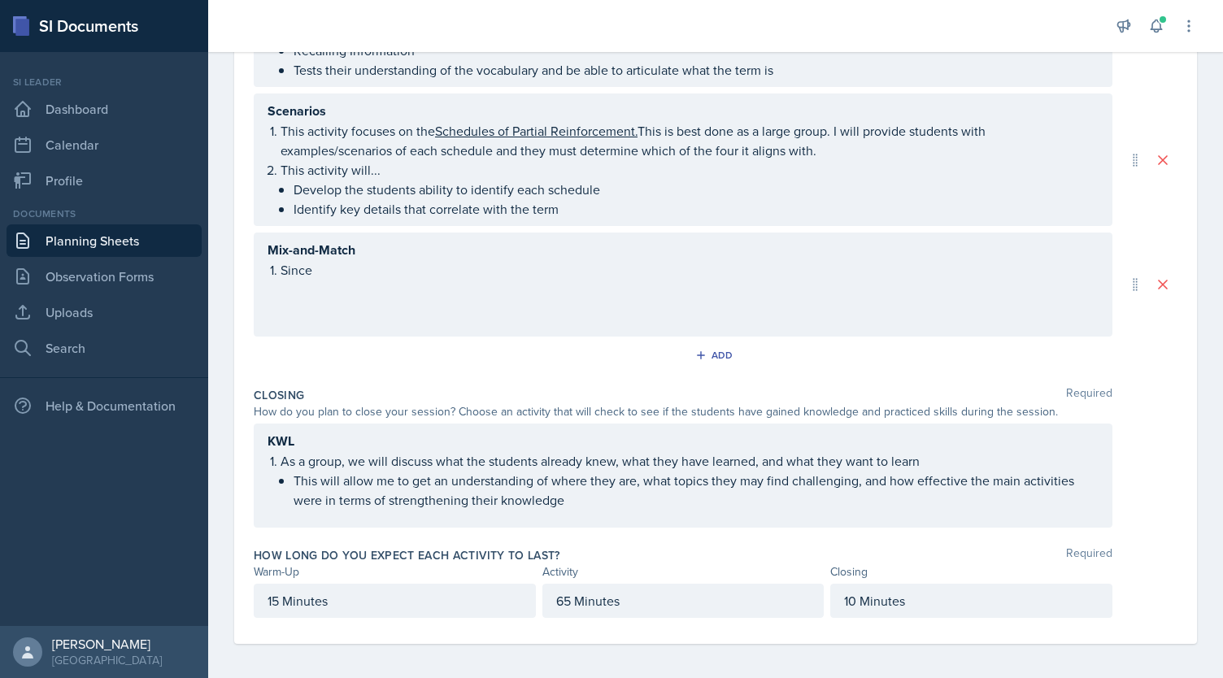
click at [520, 282] on div "Mix-and-Match Since" at bounding box center [682, 269] width 831 height 59
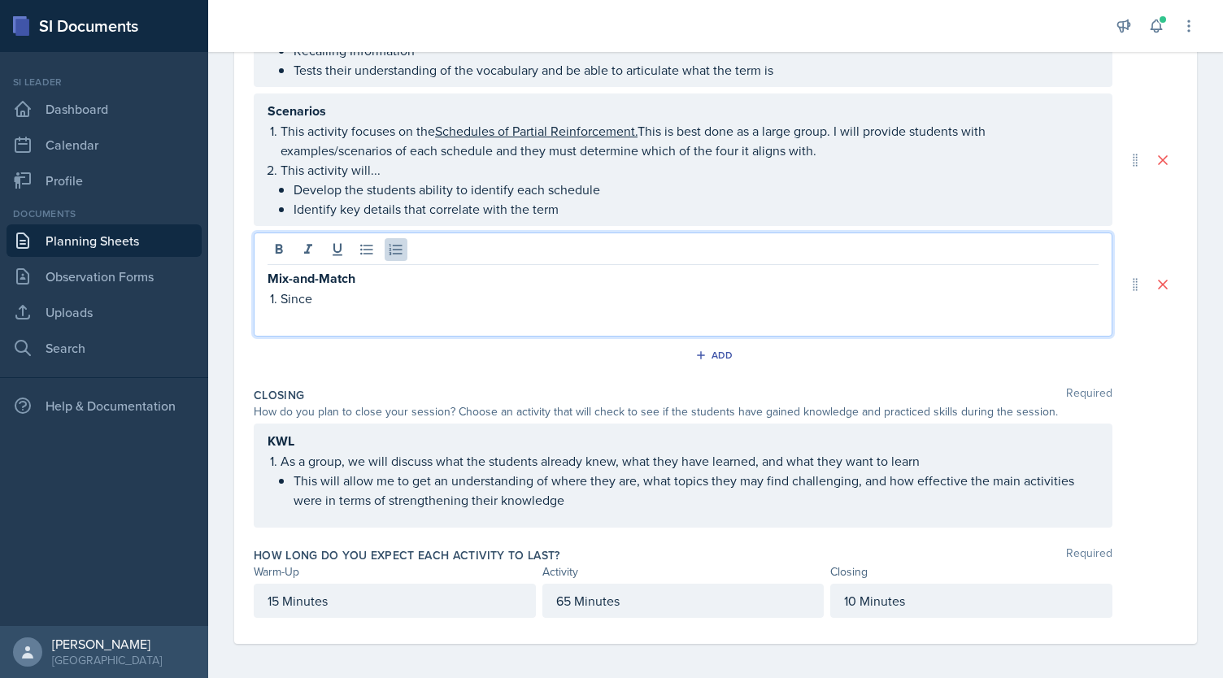
click at [291, 298] on p "Since" at bounding box center [690, 299] width 818 height 20
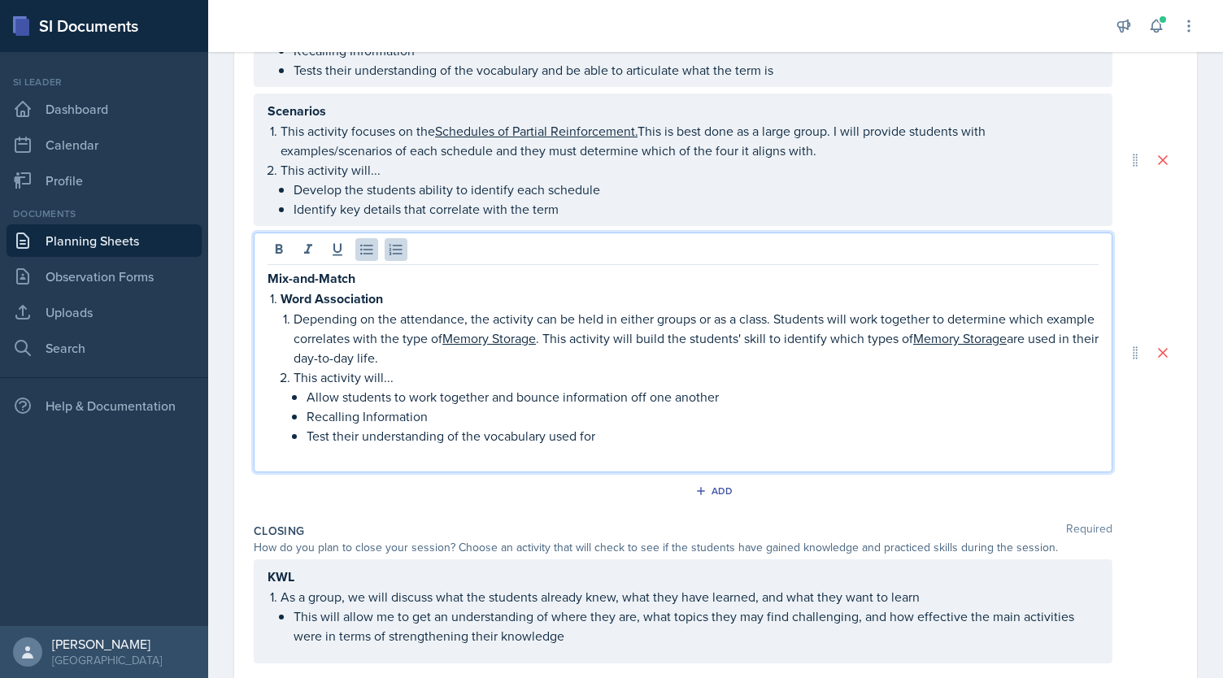
click at [281, 294] on strong "Word Association" at bounding box center [332, 298] width 102 height 19
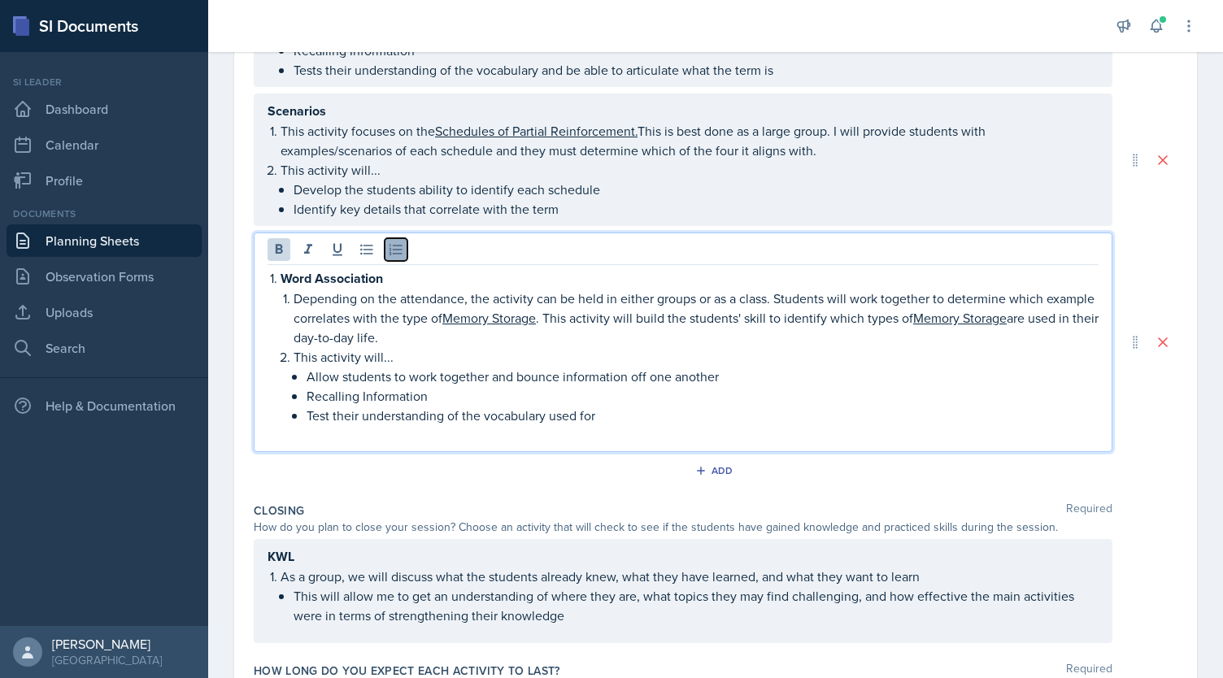
click at [394, 248] on icon at bounding box center [396, 249] width 16 height 16
click at [320, 272] on strong "Word Association" at bounding box center [318, 278] width 102 height 19
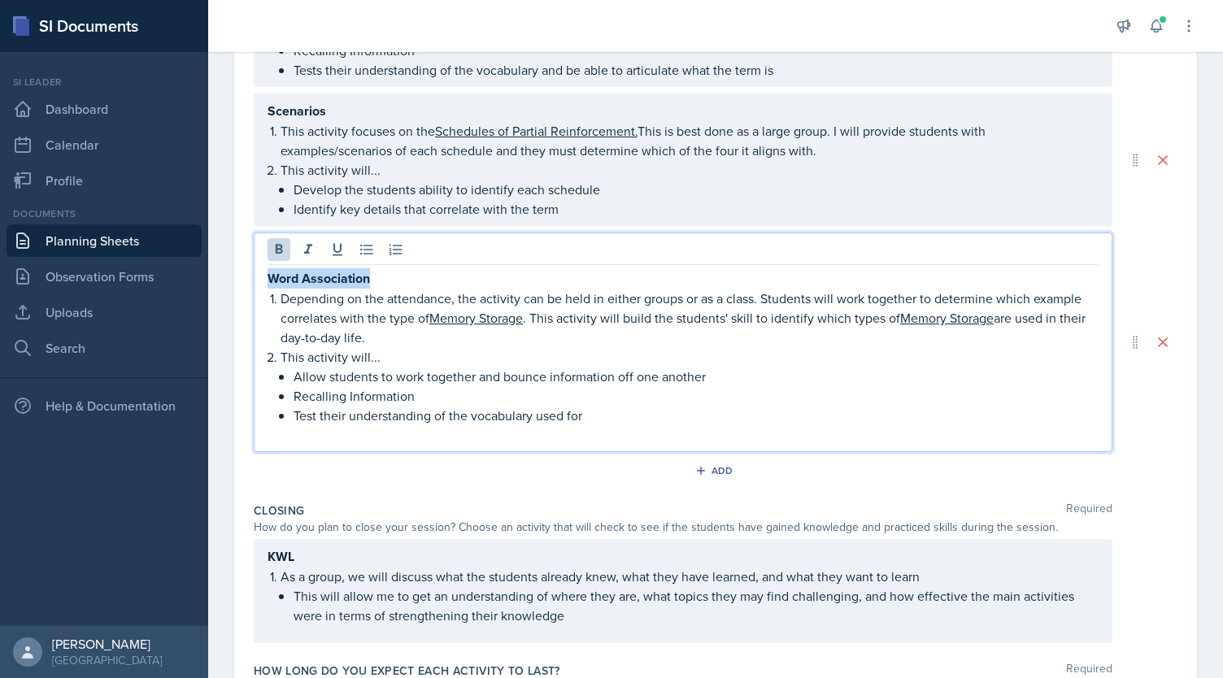
click at [320, 272] on strong "Word Association" at bounding box center [318, 278] width 102 height 19
click at [836, 295] on p "Depending on the attendance, the activity can be held in either groups or as a …" at bounding box center [690, 318] width 818 height 59
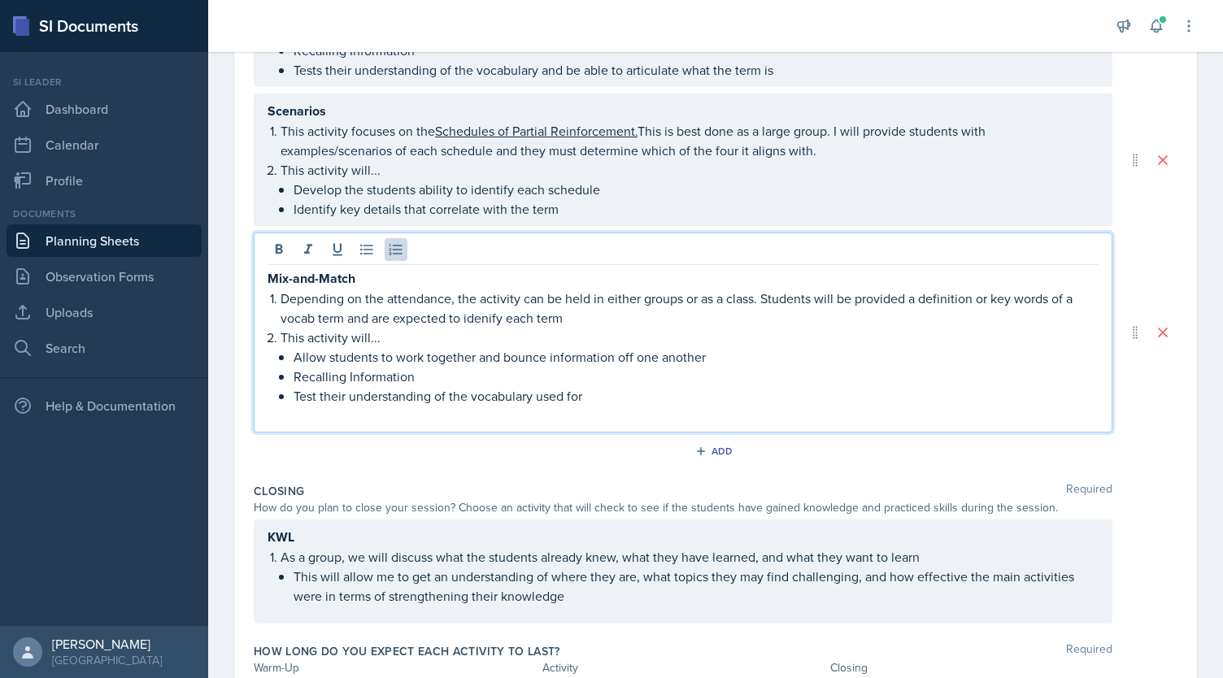
click at [491, 311] on p "Depending on the attendance, the activity can be held in either groups or as a …" at bounding box center [690, 308] width 818 height 39
click at [984, 299] on p "Depending on the attendance, the activity can be held in either groups or as a …" at bounding box center [690, 308] width 818 height 39
click at [343, 313] on p "Depending on the attendance, the activity can be held in either groups or as a …" at bounding box center [690, 308] width 818 height 39
click at [1072, 300] on p "Depending on the attendance, the activity can be held in either groups or as a …" at bounding box center [690, 308] width 818 height 39
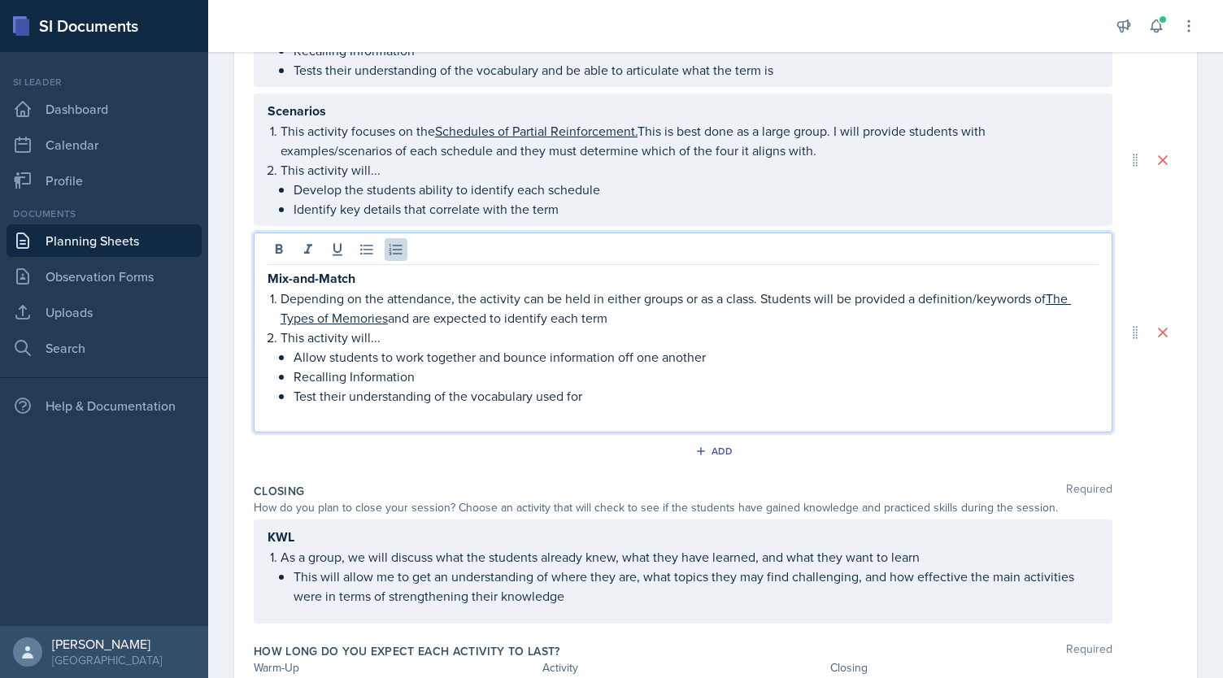
click at [418, 316] on p "Depending on the attendance, the activity can be held in either groups or as a …" at bounding box center [690, 308] width 818 height 39
click at [597, 392] on p "Test their understanding of the vocabulary used for" at bounding box center [696, 396] width 805 height 20
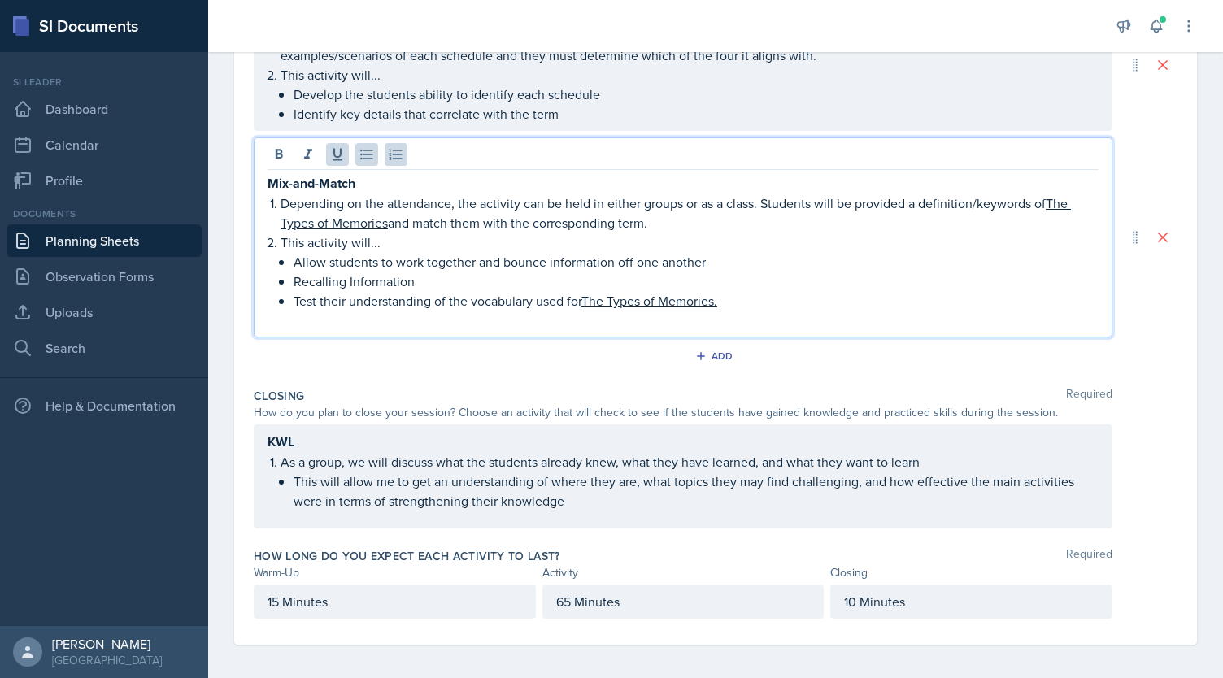
scroll to position [0, 0]
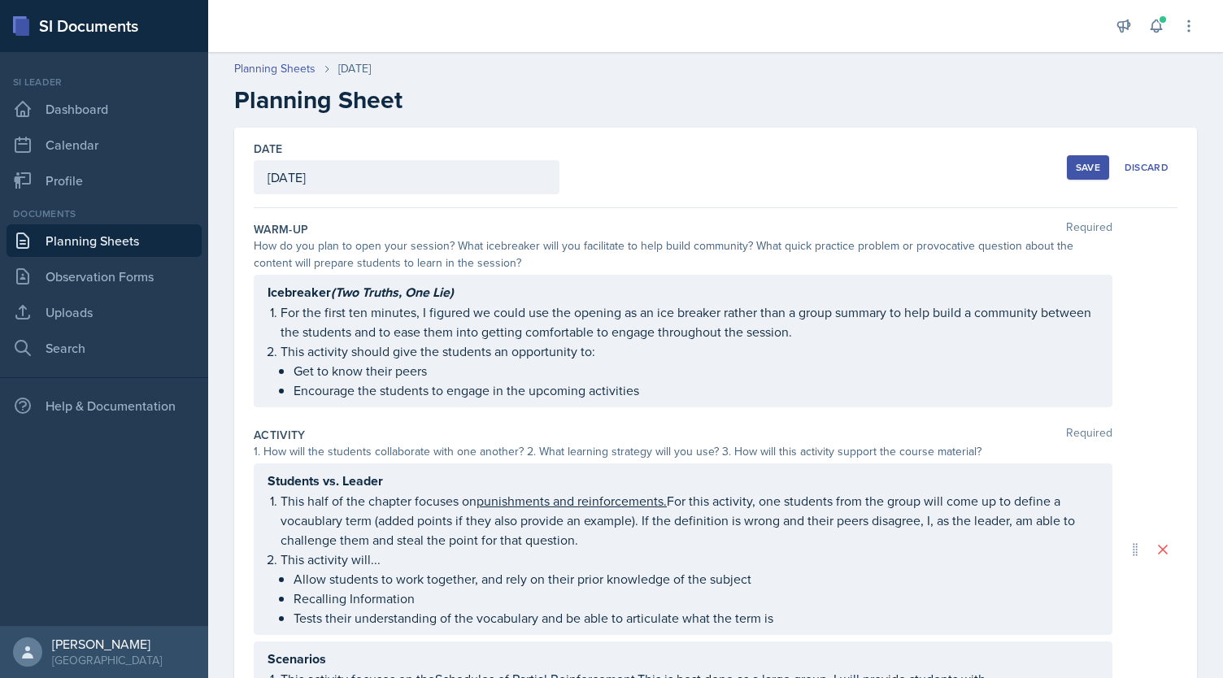
click at [1076, 161] on div "Save" at bounding box center [1088, 167] width 24 height 13
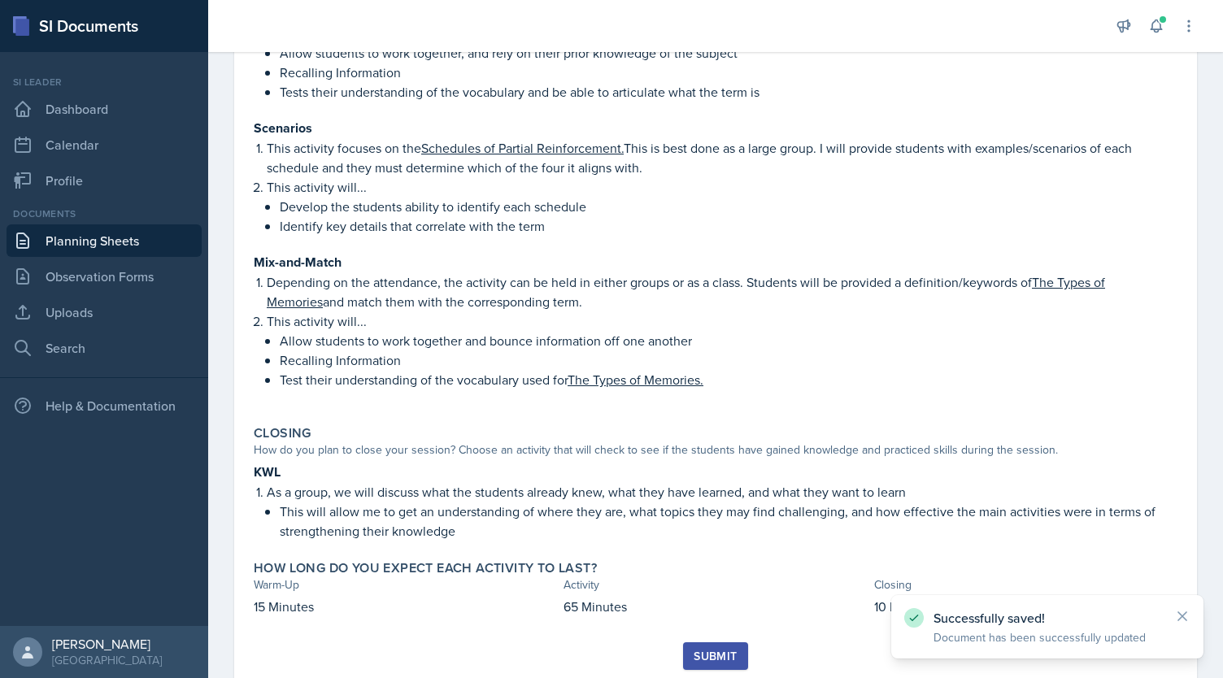
scroll to position [543, 0]
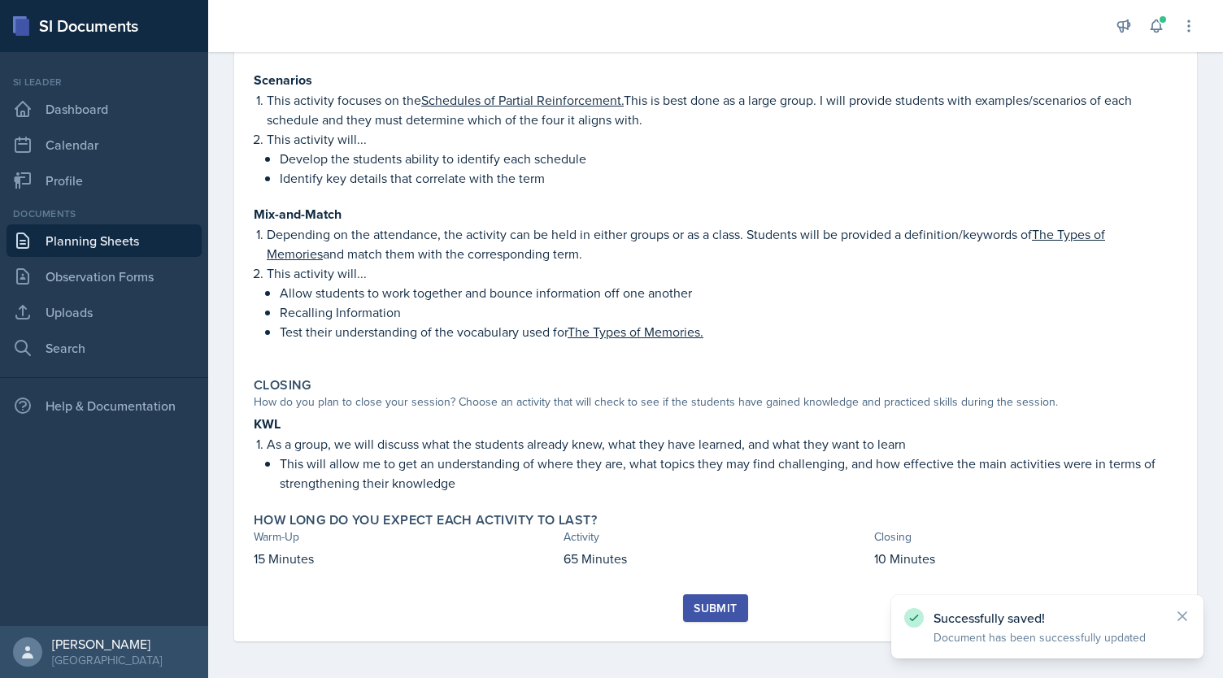
click at [724, 612] on div "Submit" at bounding box center [715, 608] width 43 height 13
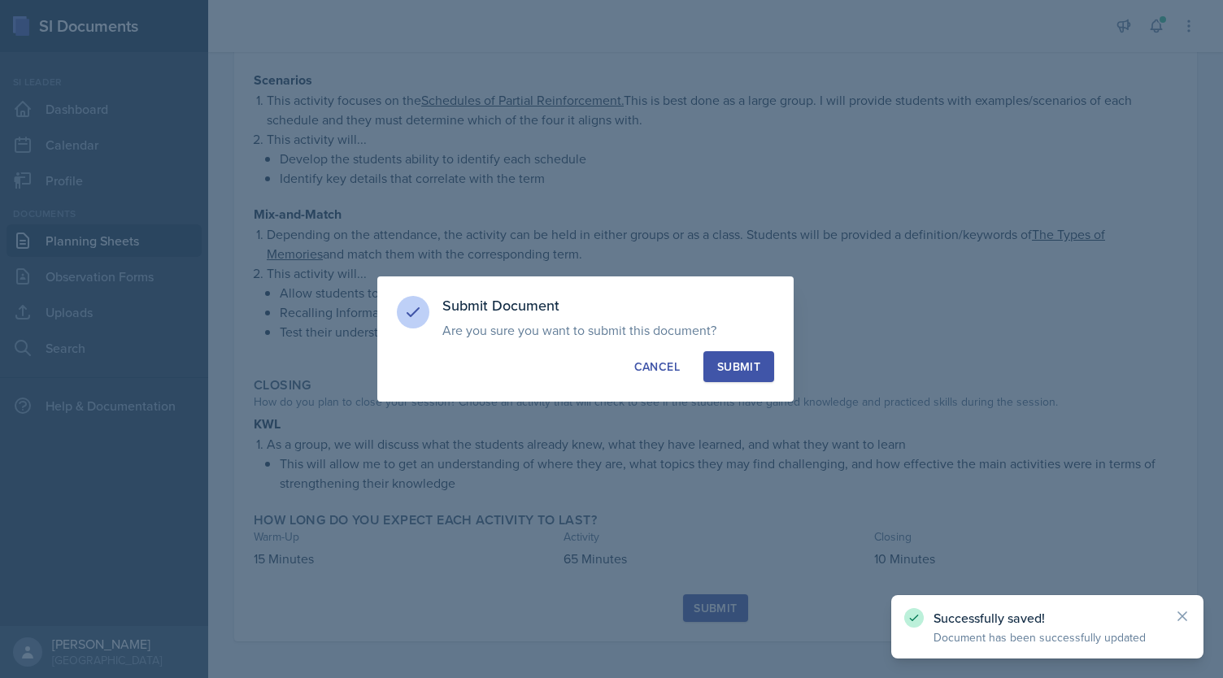
click at [760, 357] on button "Submit" at bounding box center [738, 366] width 71 height 31
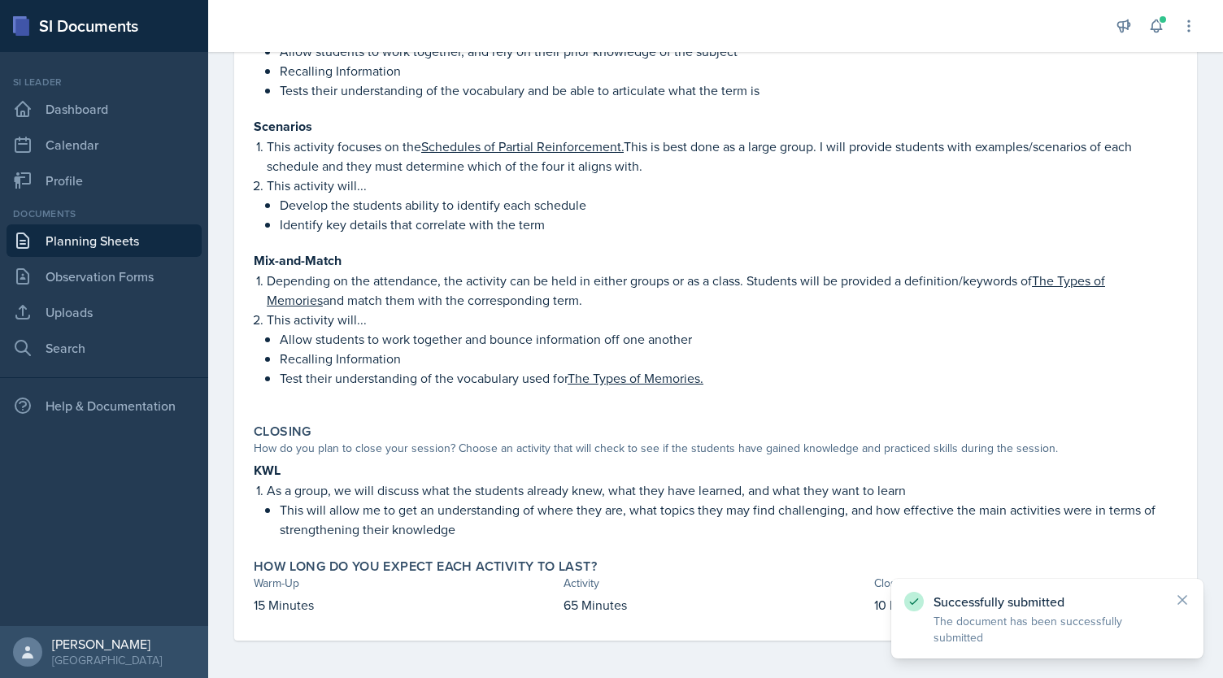
scroll to position [0, 0]
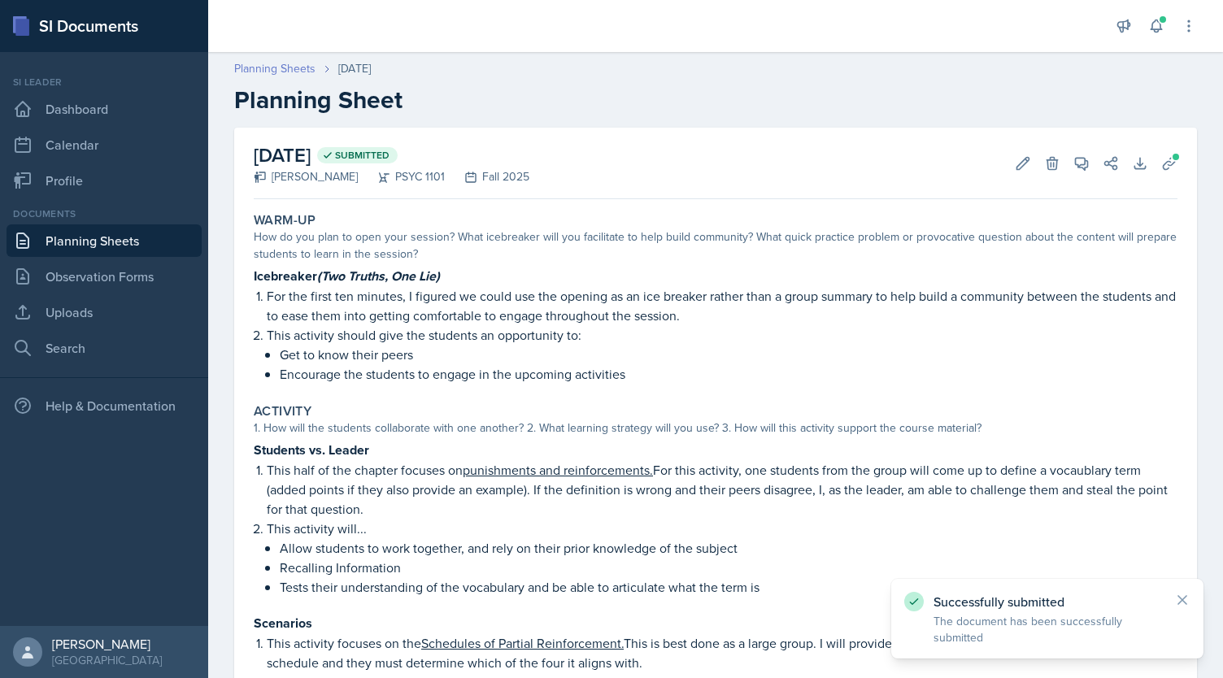
click at [278, 76] on link "Planning Sheets" at bounding box center [274, 68] width 81 height 17
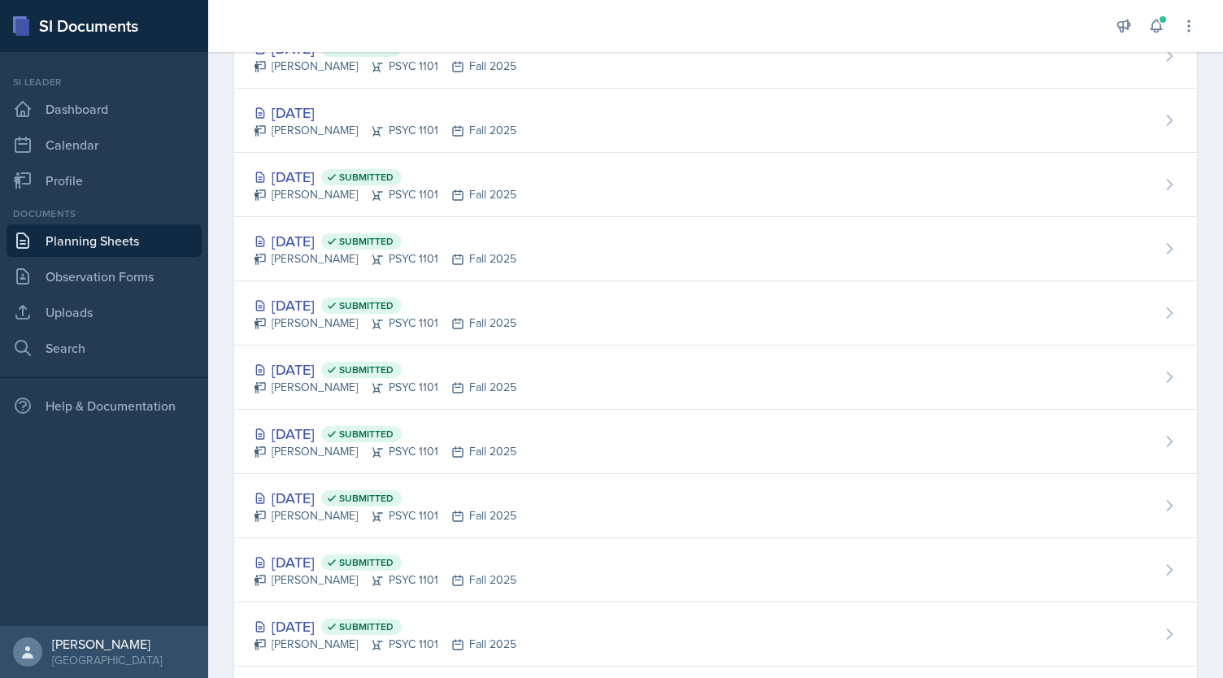
scroll to position [848, 0]
